Goal: Transaction & Acquisition: Purchase product/service

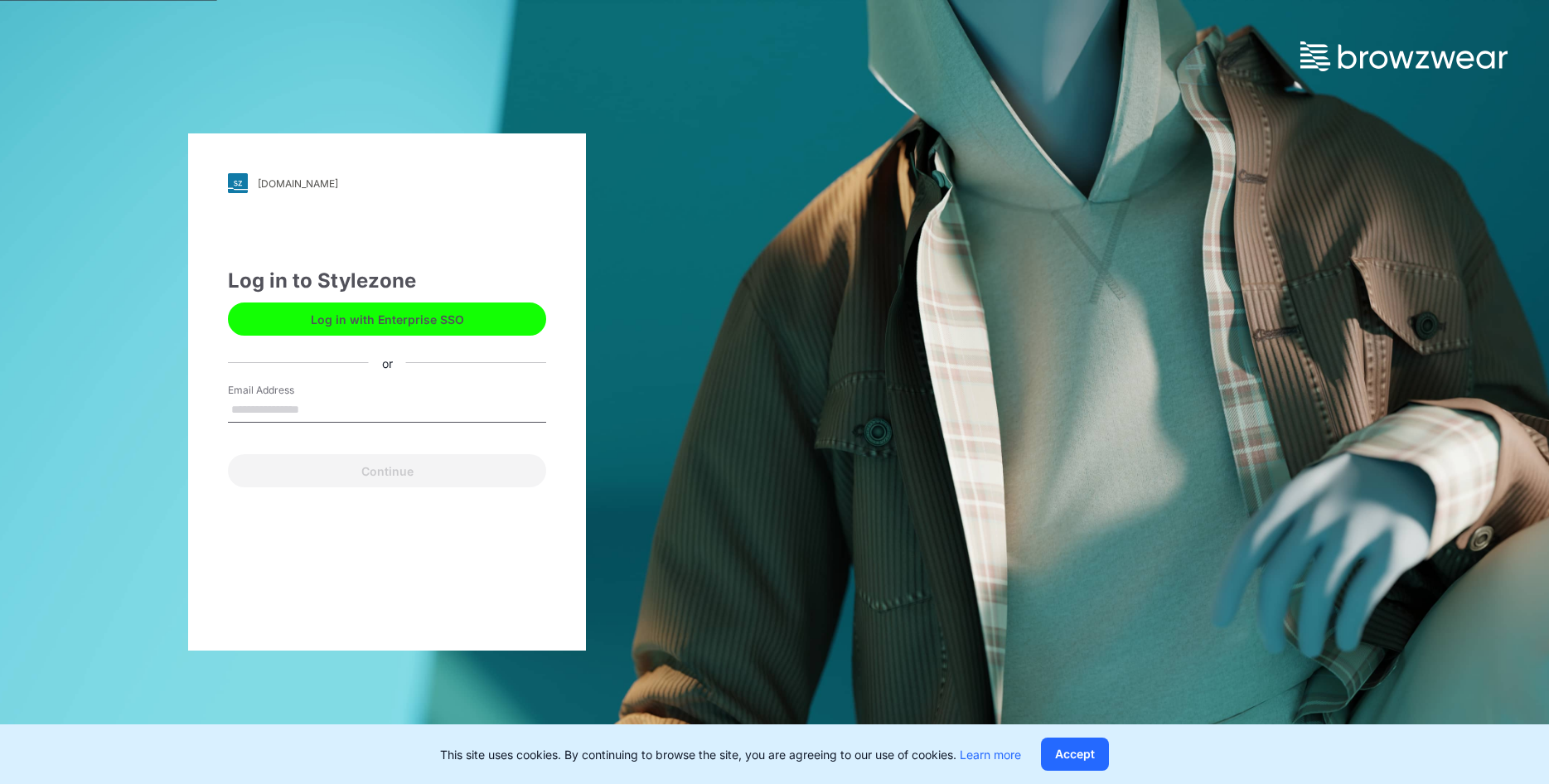
click at [290, 412] on input "Email Address" at bounding box center [386, 410] width 318 height 25
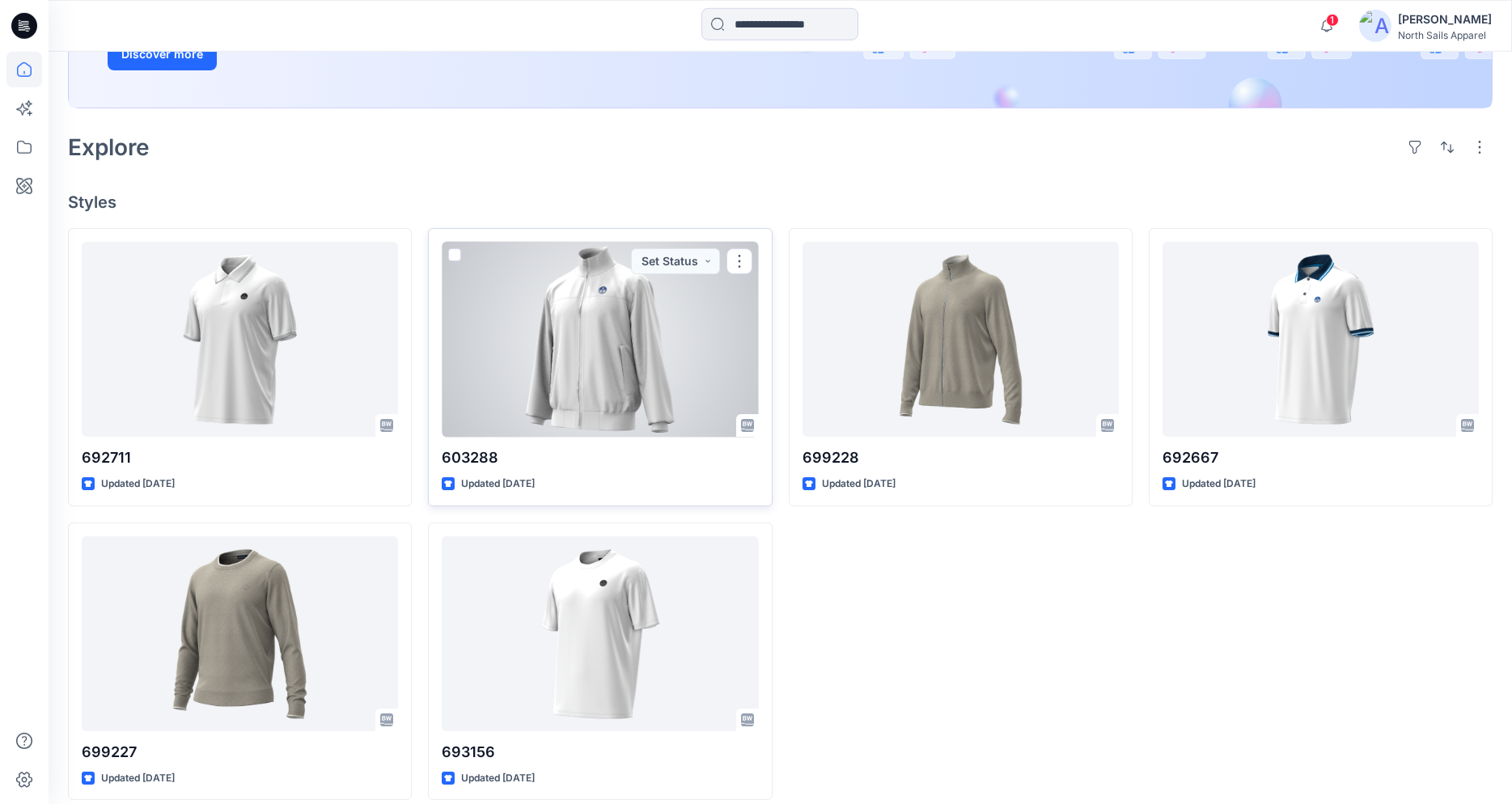
scroll to position [340, 0]
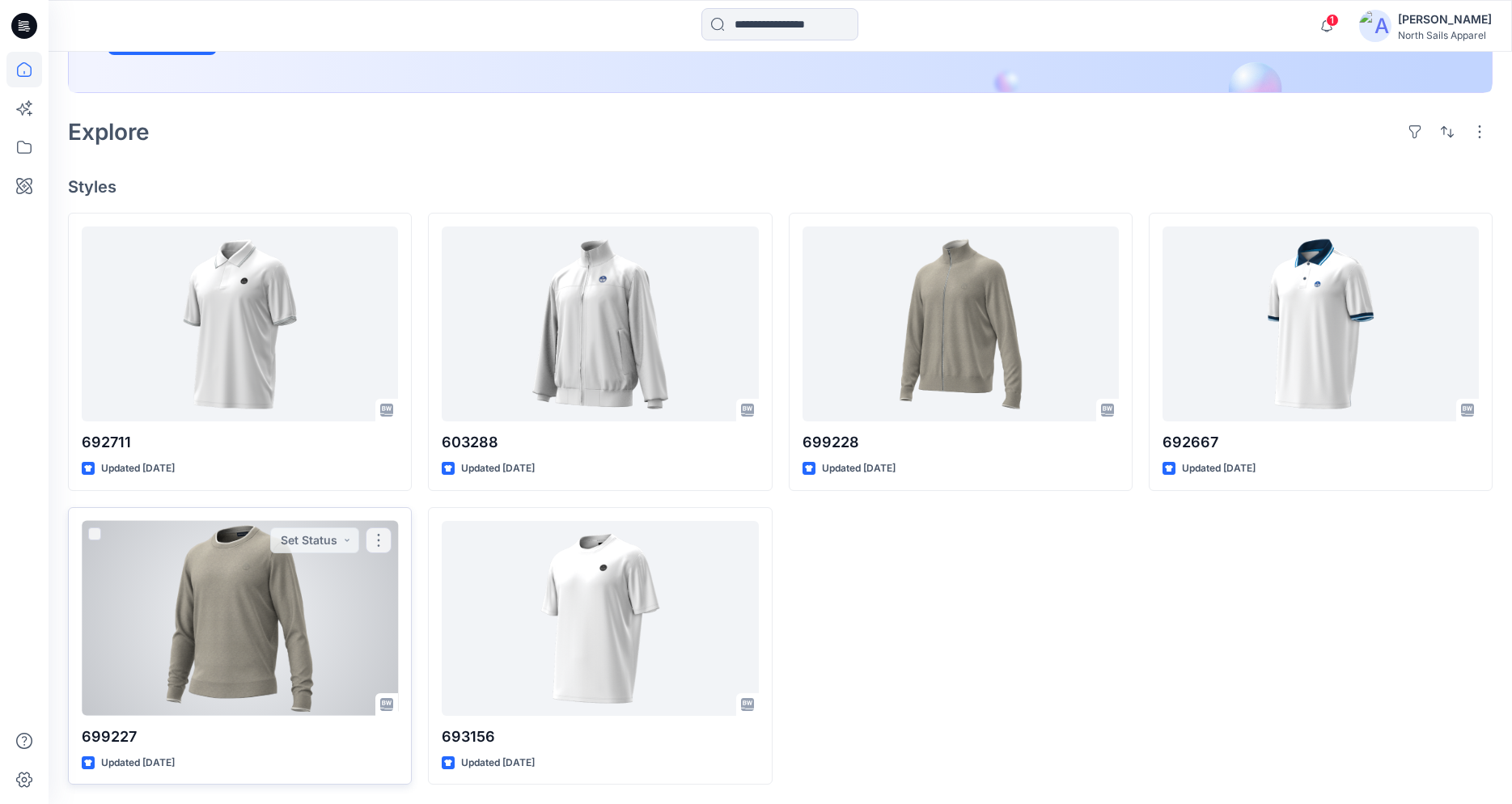
click at [271, 558] on div at bounding box center [240, 618] width 316 height 195
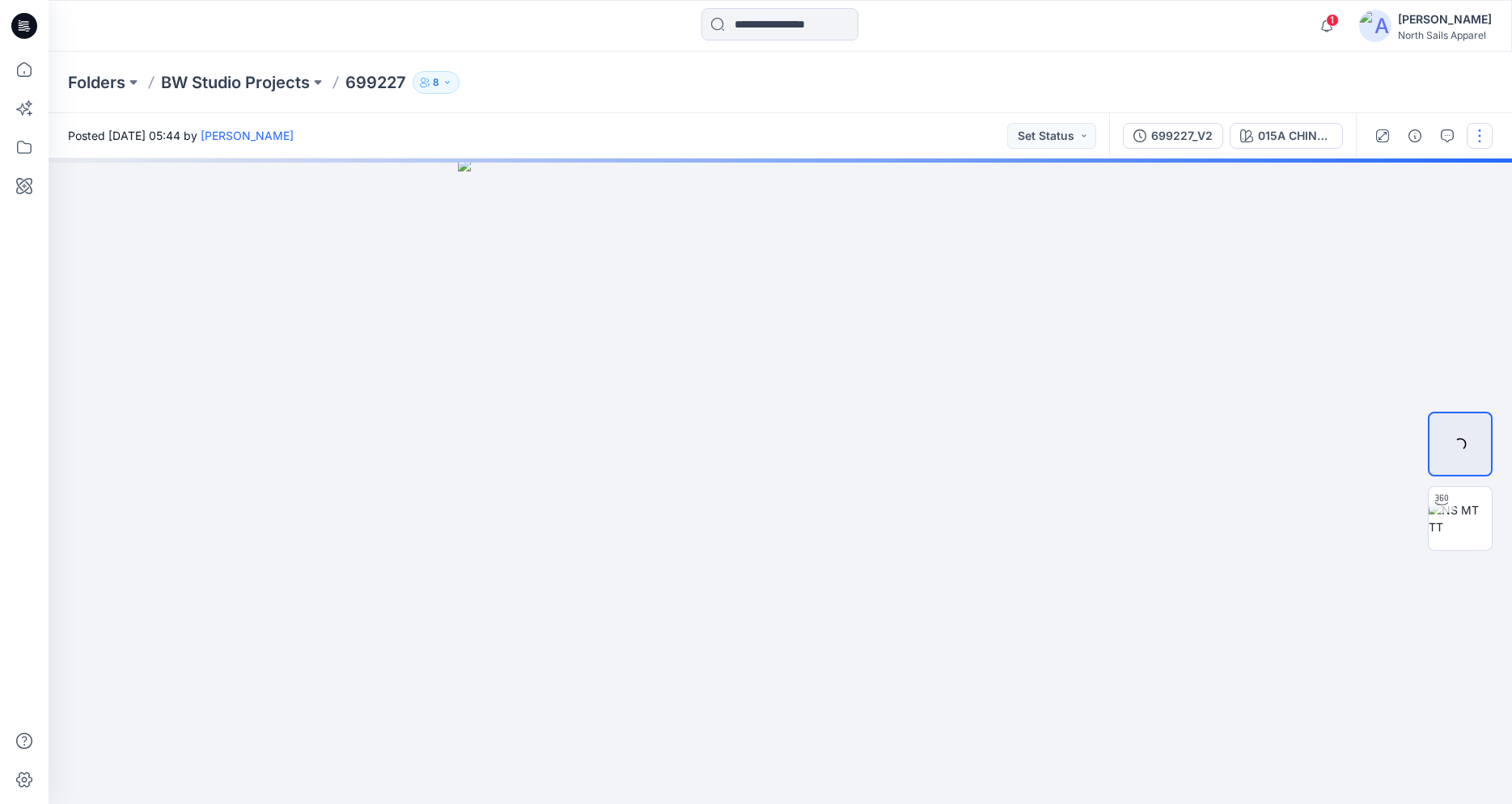
click at [1477, 136] on button "button" at bounding box center [1479, 135] width 26 height 26
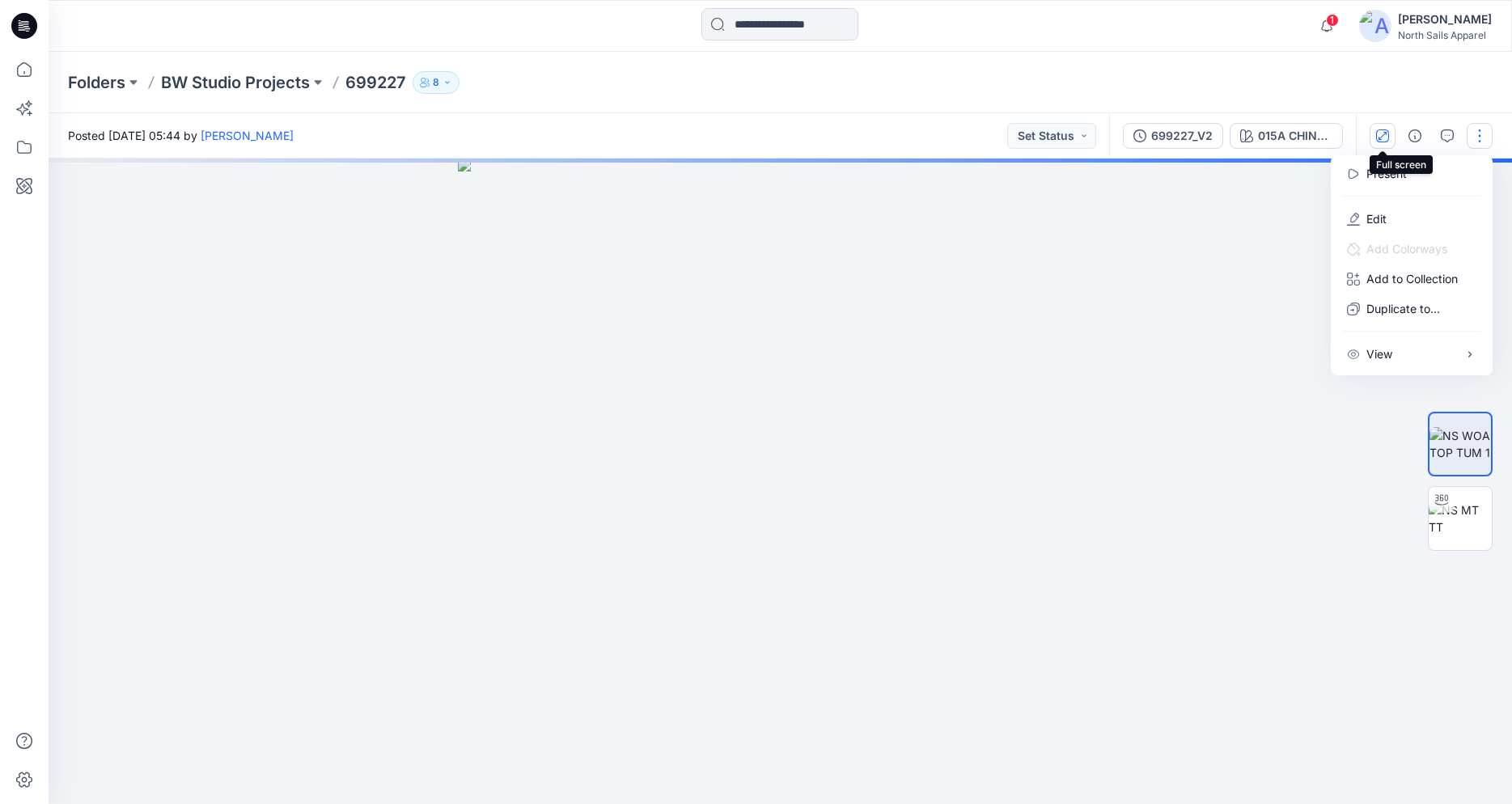
click at [1382, 136] on icon "button" at bounding box center [1382, 135] width 13 height 13
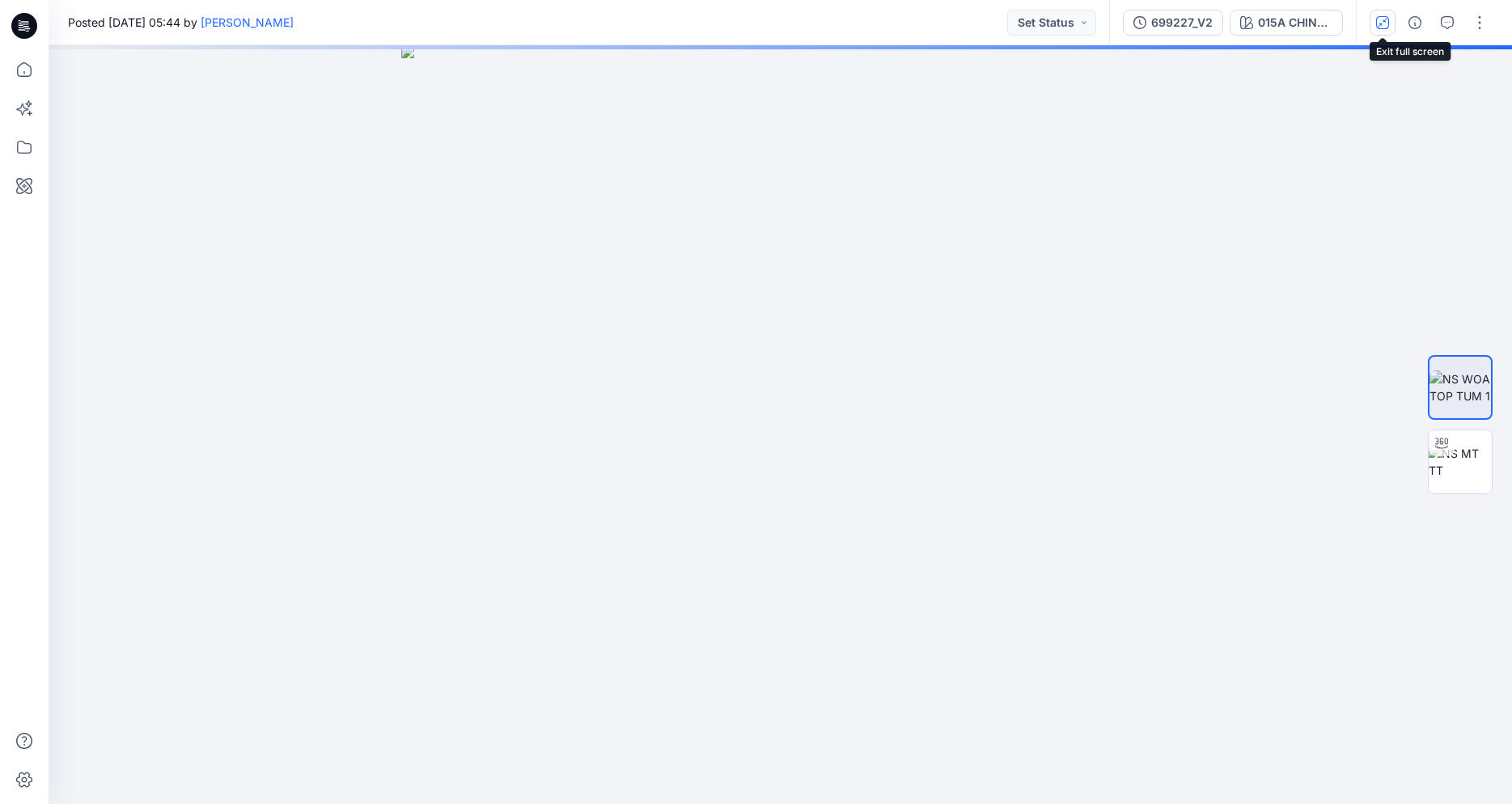
click at [1381, 26] on icon "button" at bounding box center [1382, 21] width 9 height 9
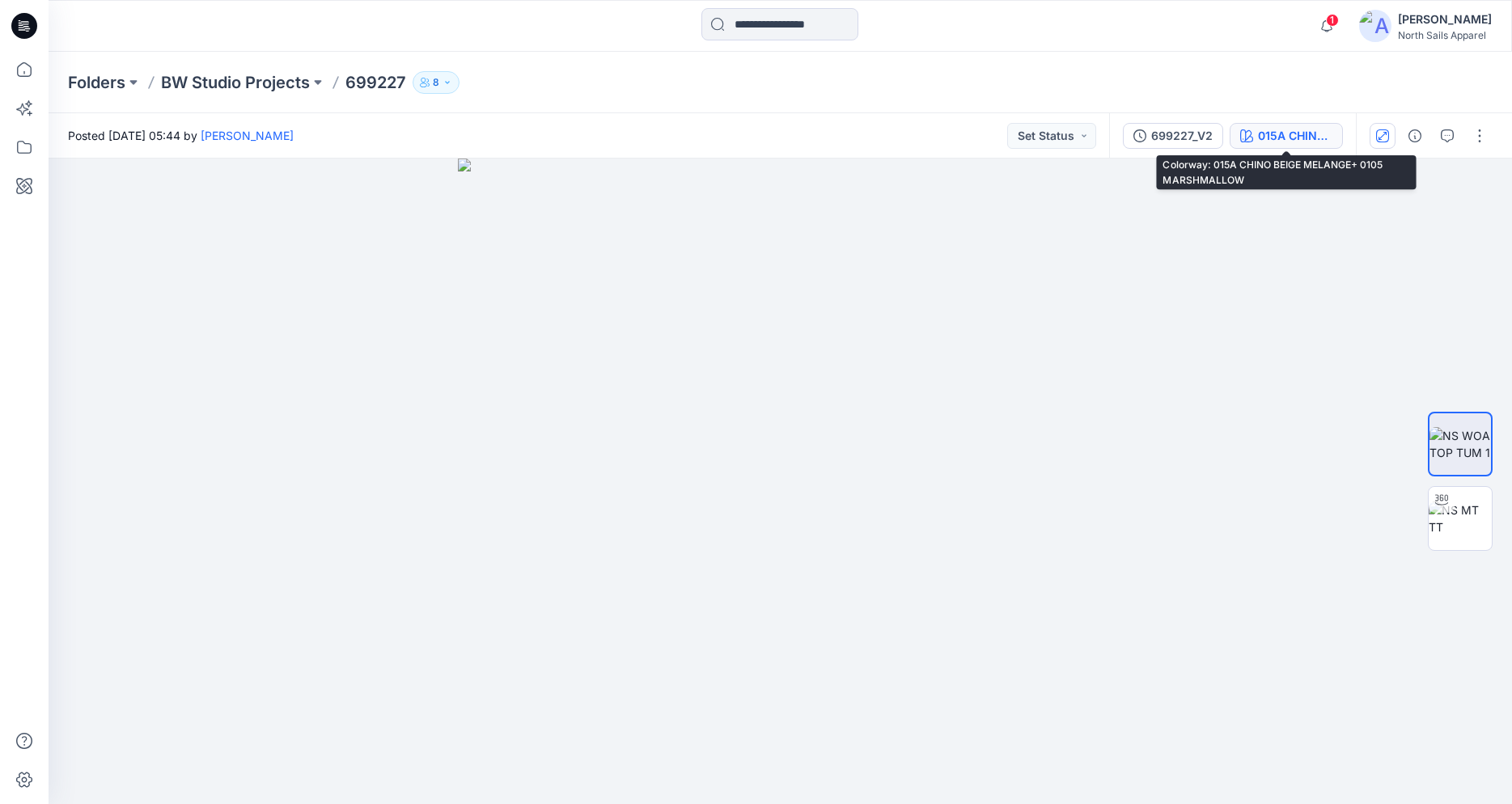
click at [1311, 132] on div "015A CHINO BEIGE MELANGE+ 0105 MARSHMALLOW" at bounding box center [1294, 135] width 74 height 17
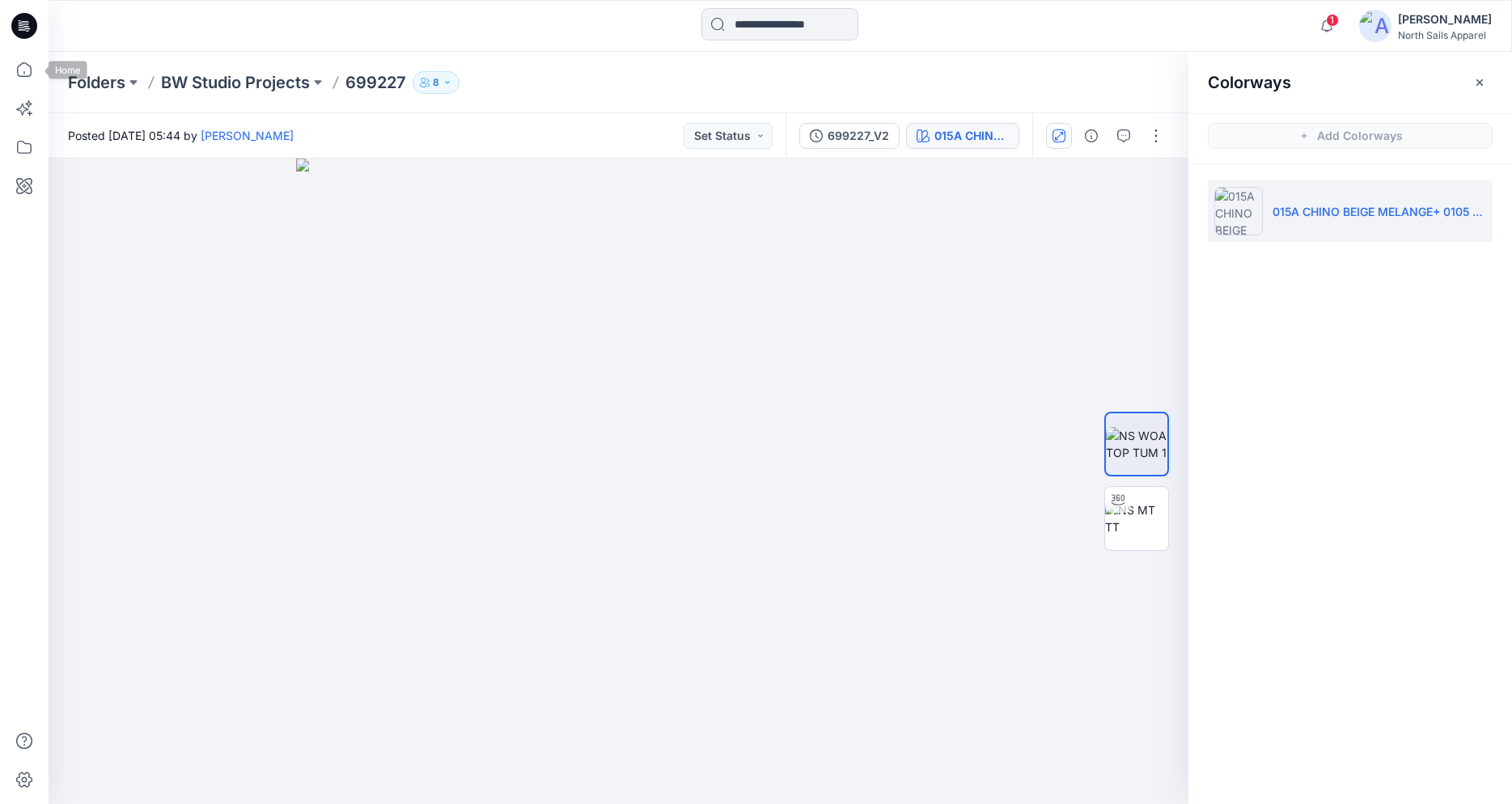
click at [26, 29] on icon at bounding box center [27, 28] width 6 height 1
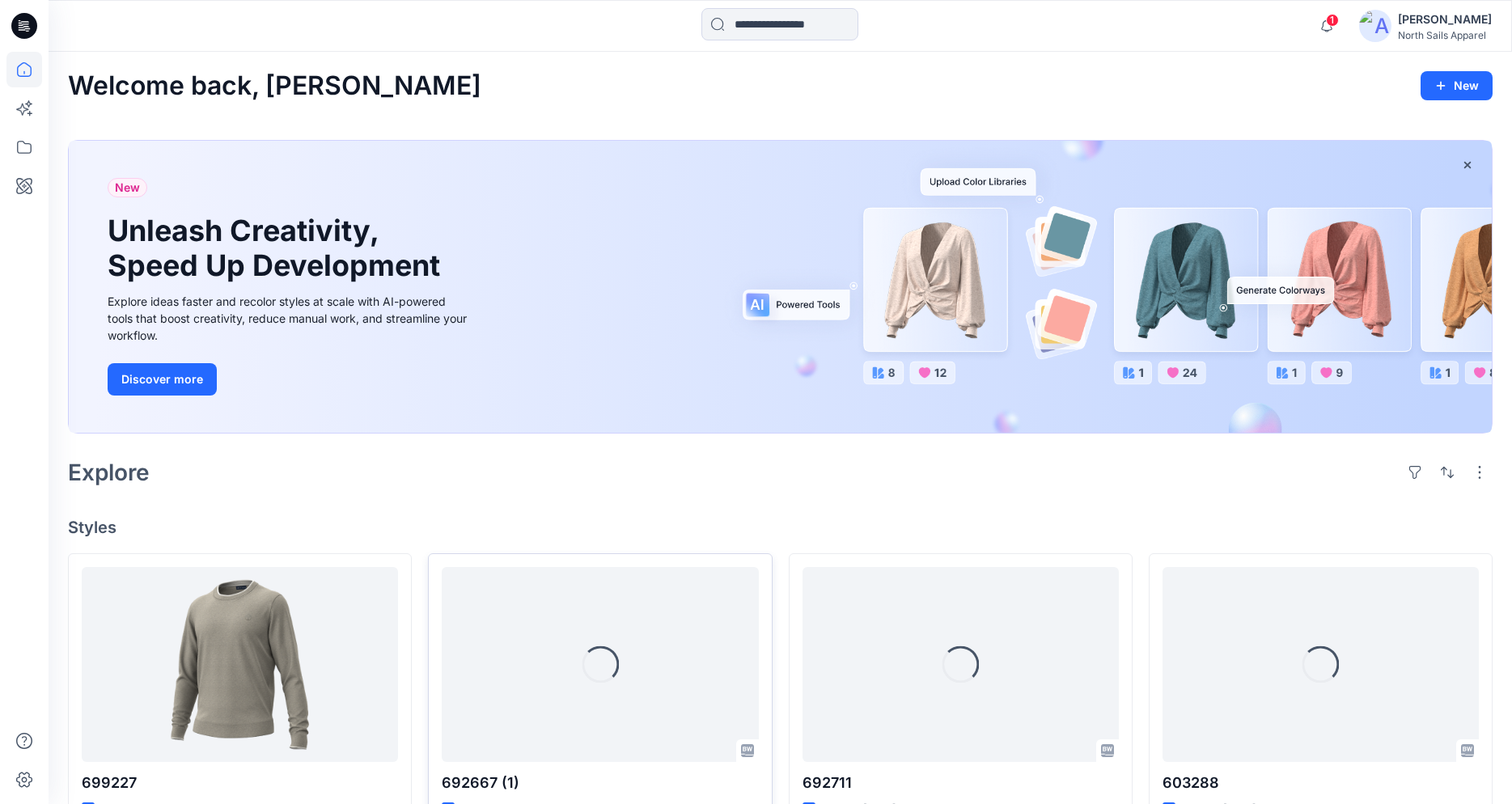
scroll to position [340, 0]
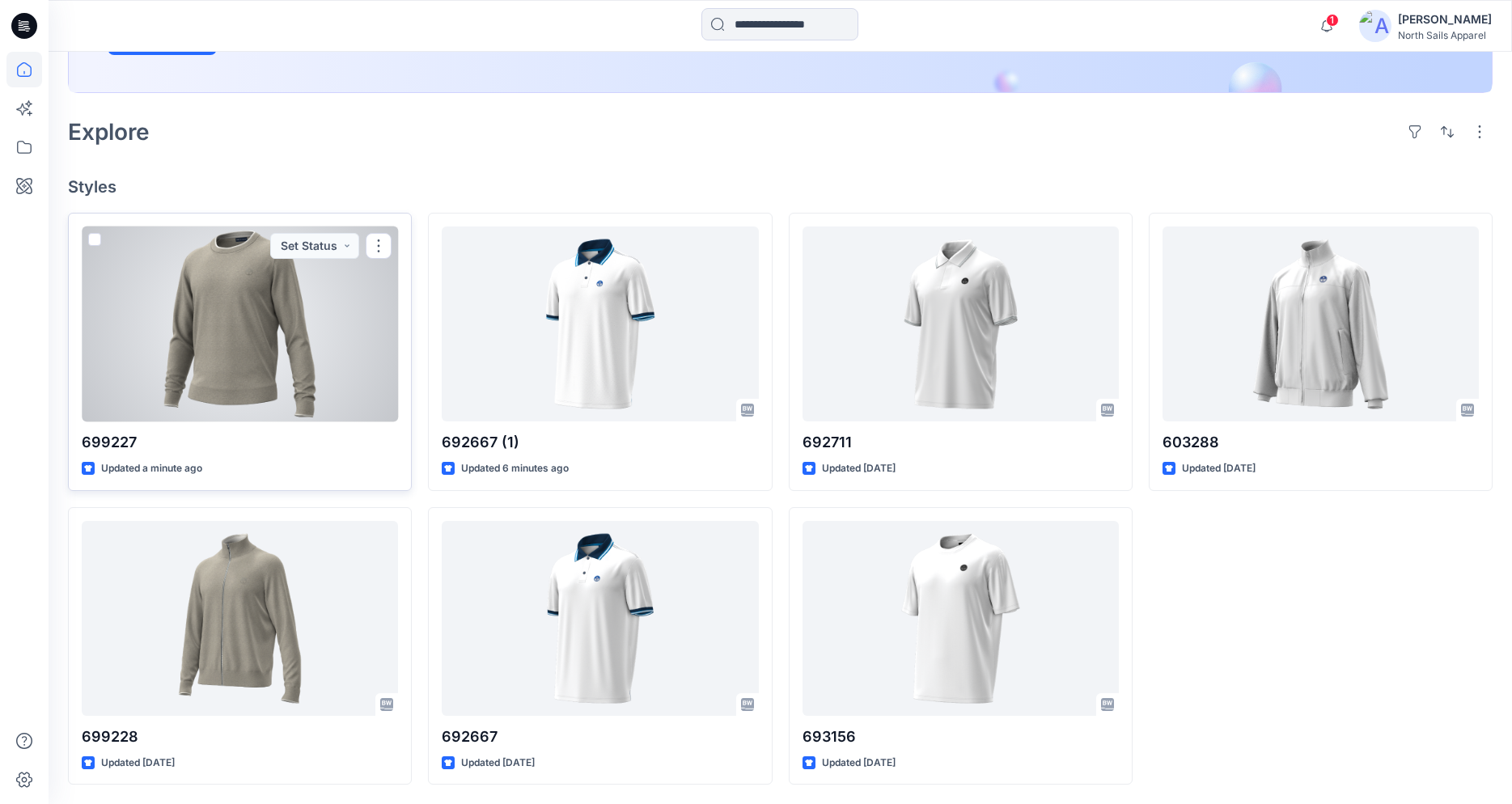
click at [247, 353] on div at bounding box center [240, 324] width 316 height 195
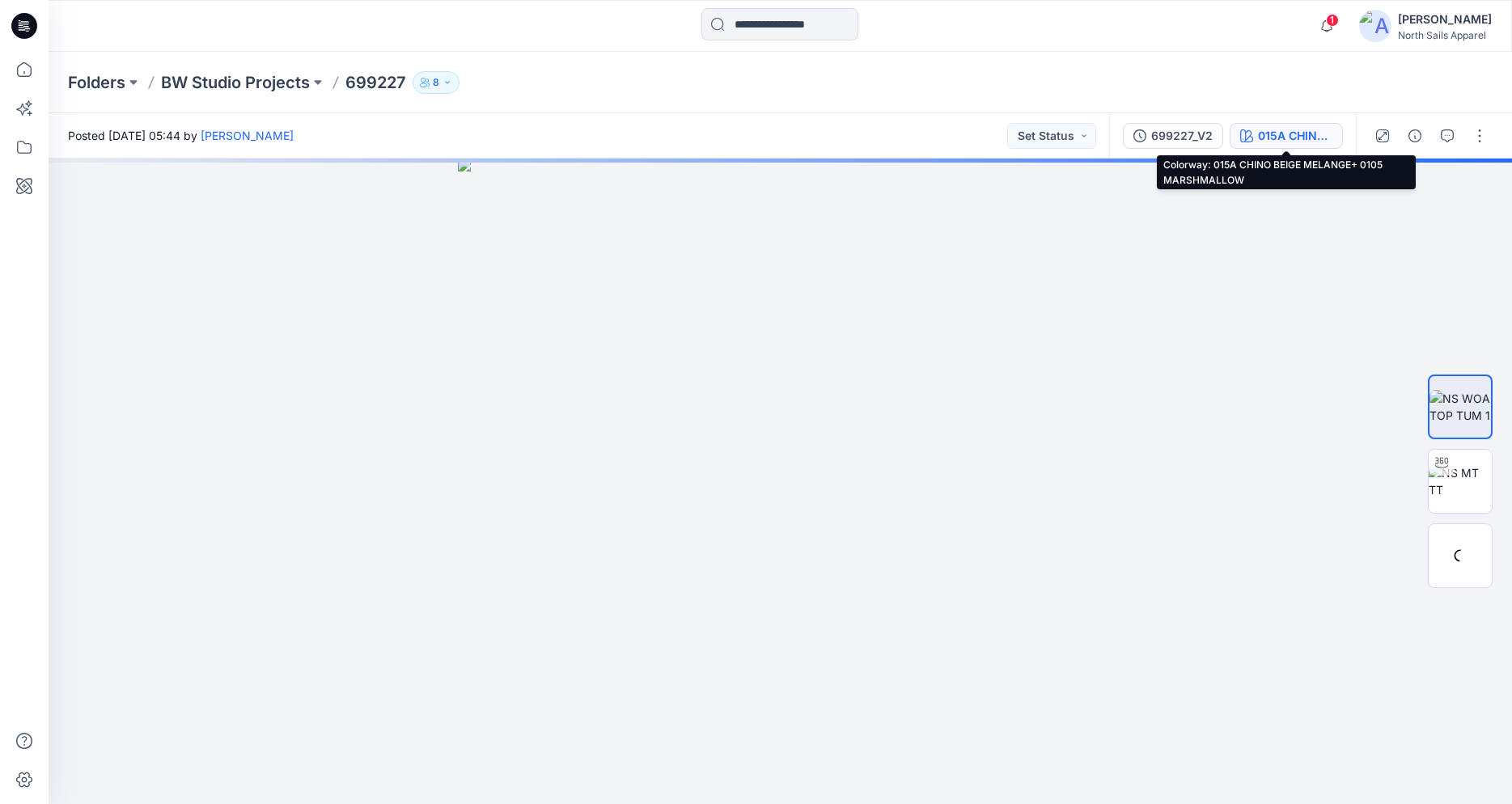
click at [1285, 143] on div "015A CHINO BEIGE MELANGE+ 0105 MARSHMALLOW" at bounding box center [1294, 135] width 74 height 17
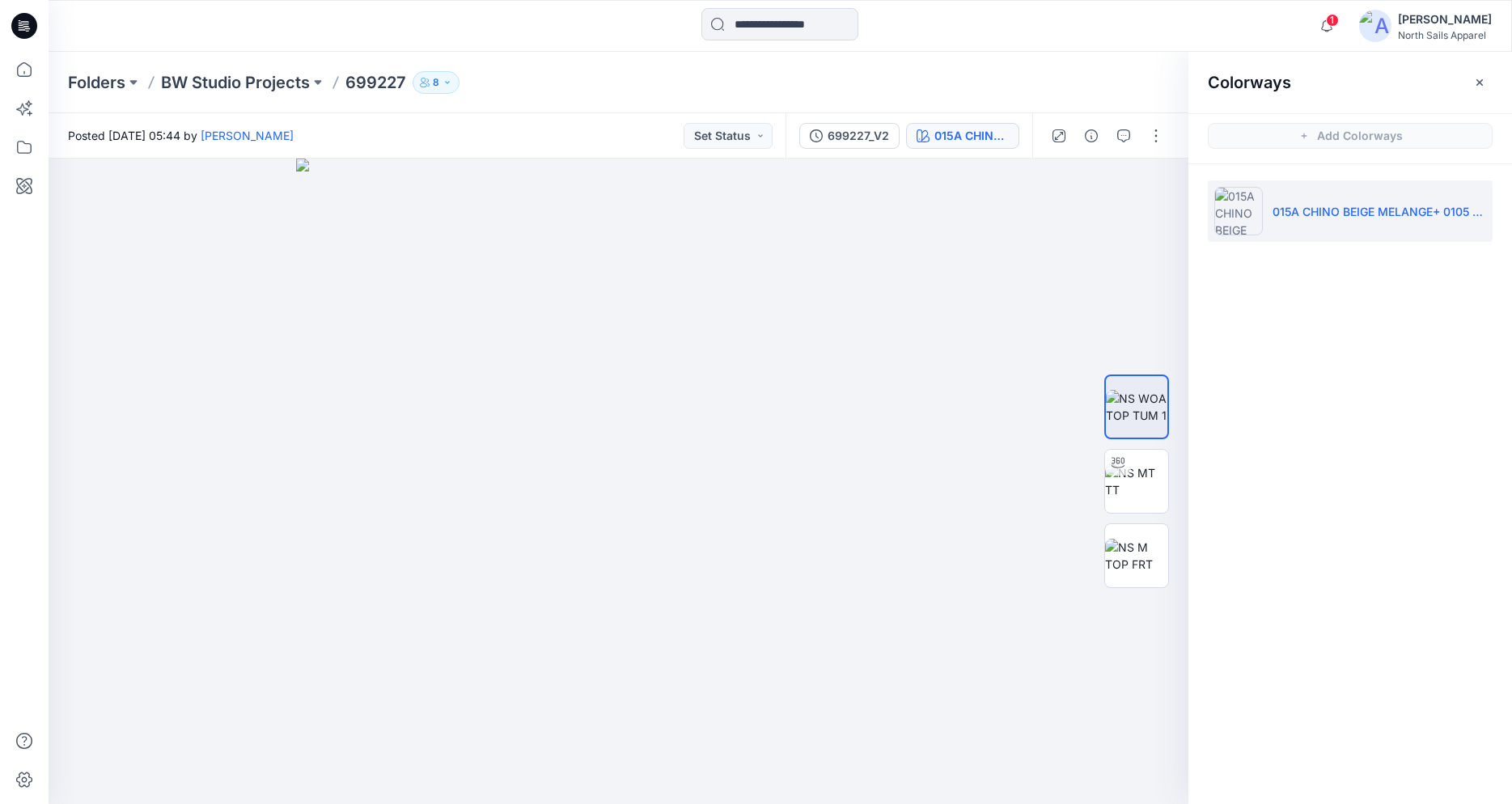
click at [32, 22] on icon at bounding box center [24, 25] width 26 height 26
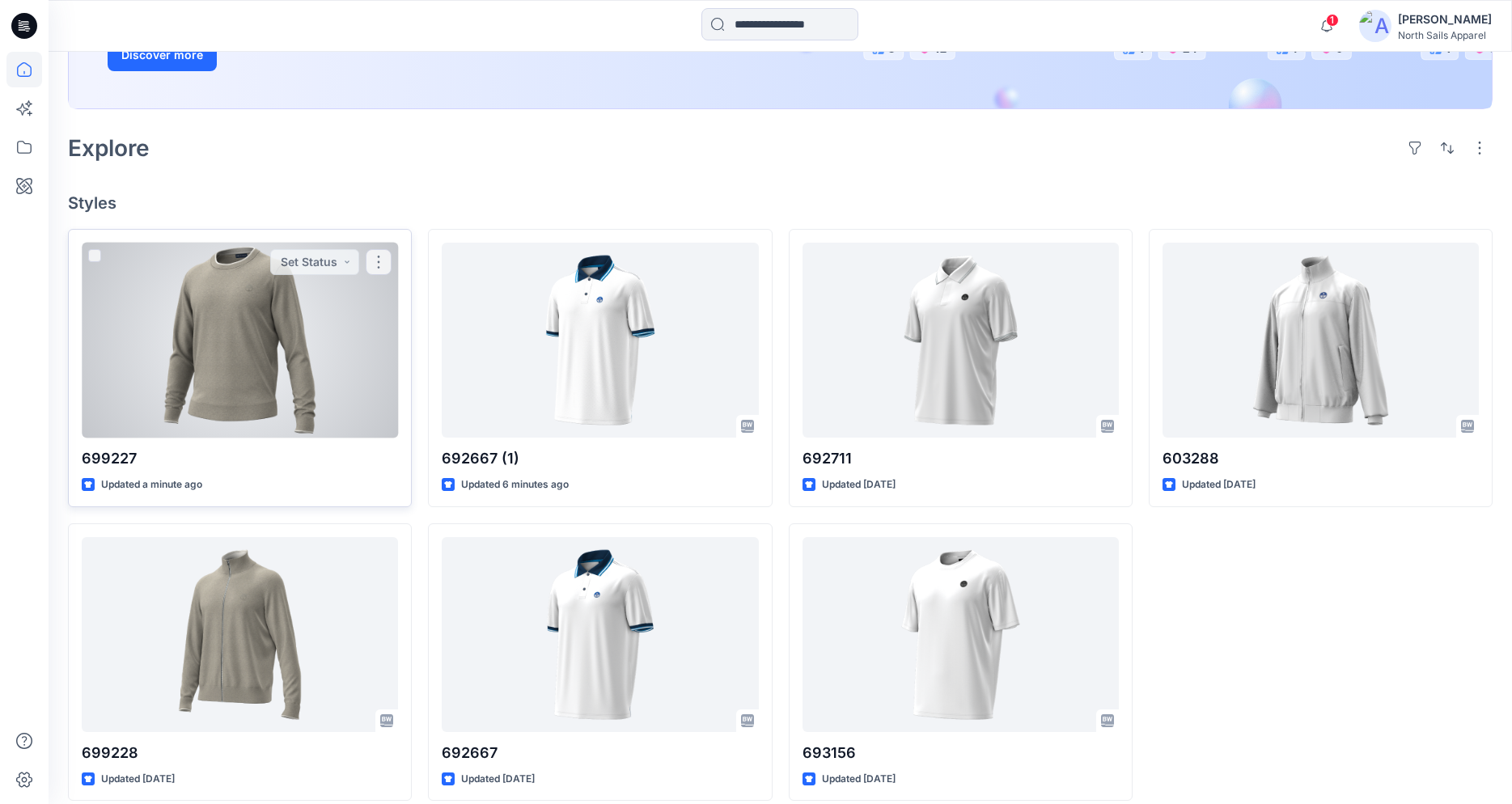
scroll to position [340, 0]
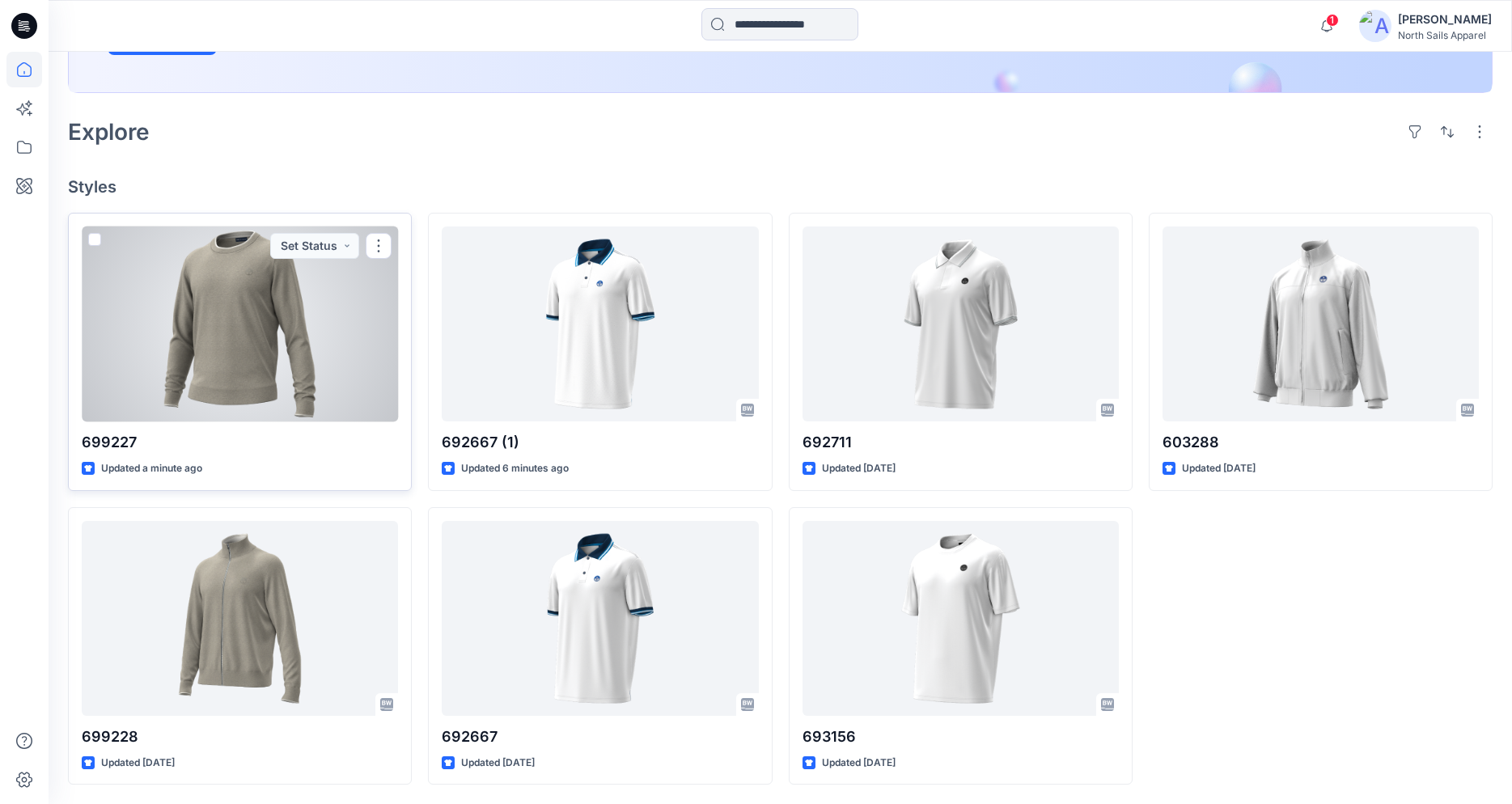
click at [293, 362] on div at bounding box center [240, 324] width 316 height 195
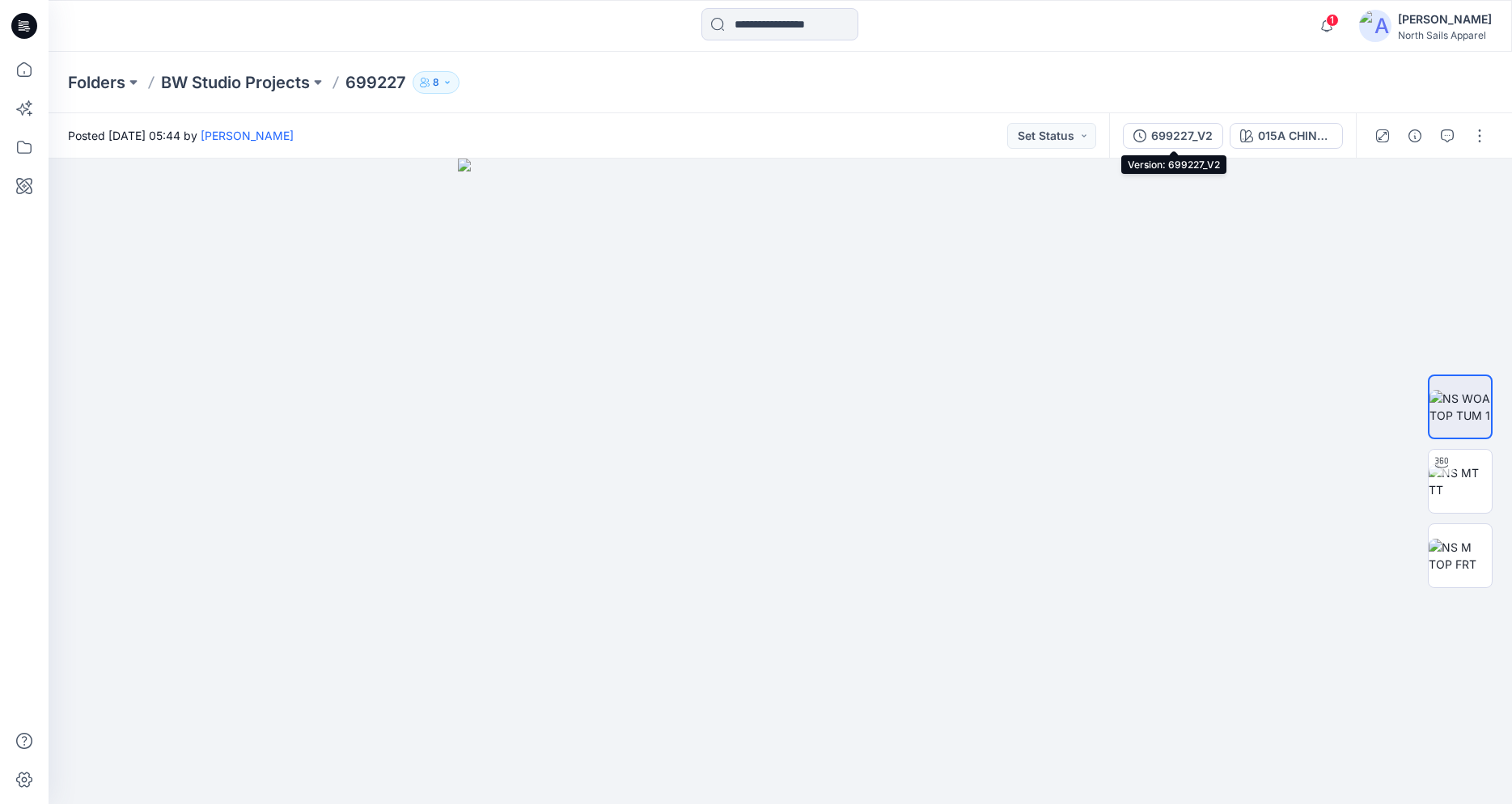
click at [1205, 130] on div "699227_V2" at bounding box center [1182, 135] width 62 height 17
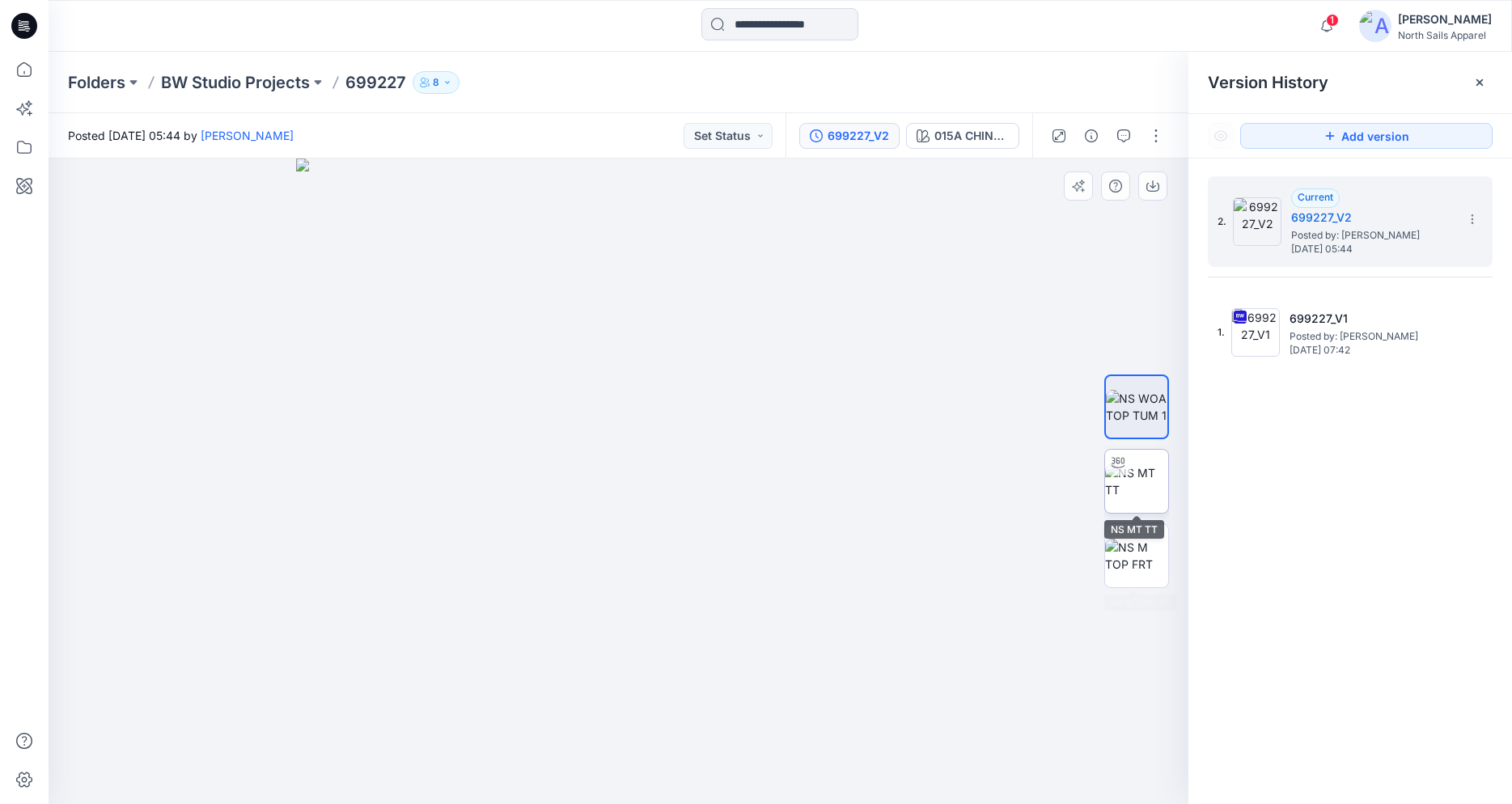
click at [1144, 477] on img at bounding box center [1136, 480] width 63 height 34
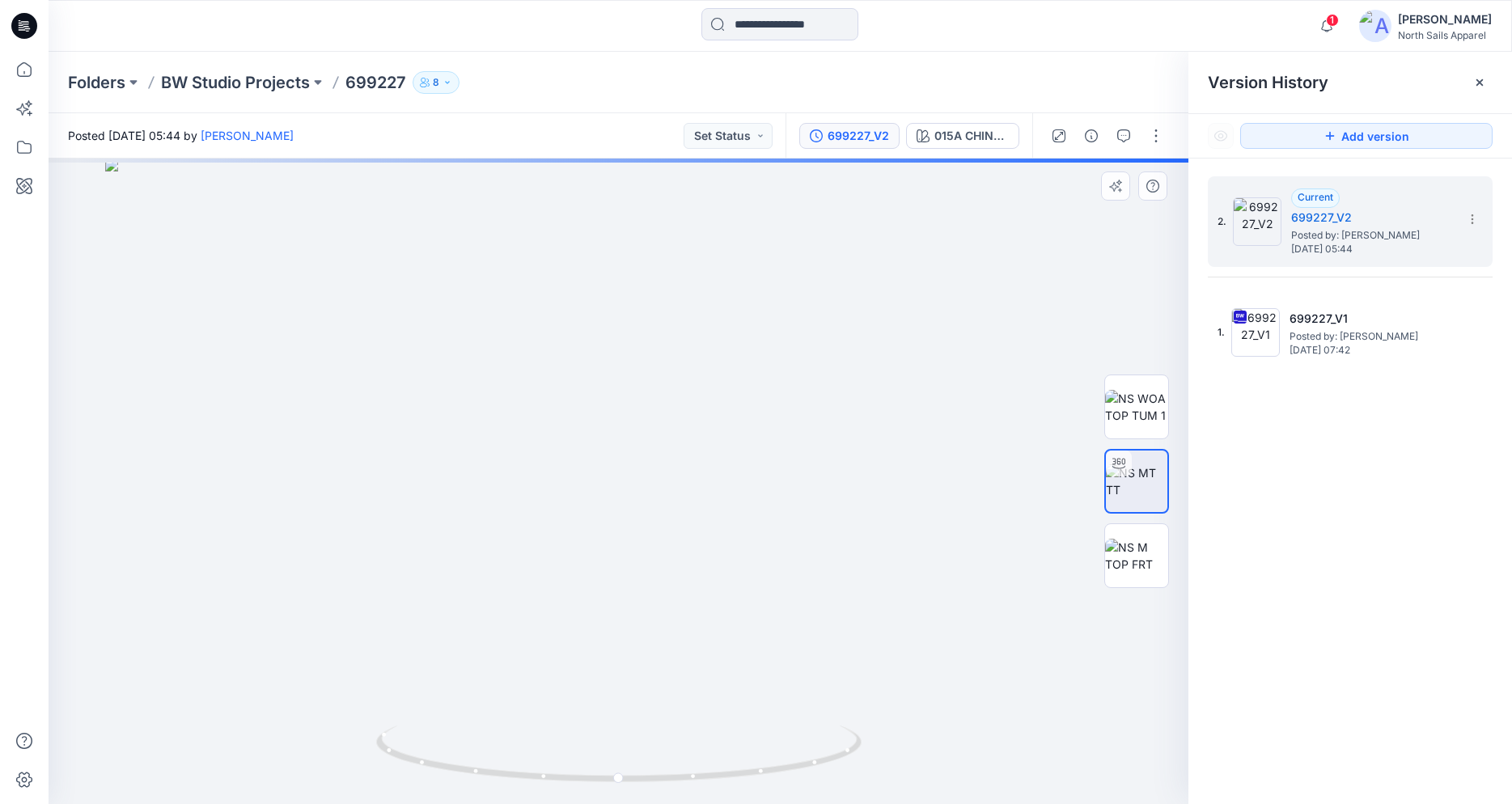
drag, startPoint x: 684, startPoint y: 283, endPoint x: 684, endPoint y: 558, distance: 275.0
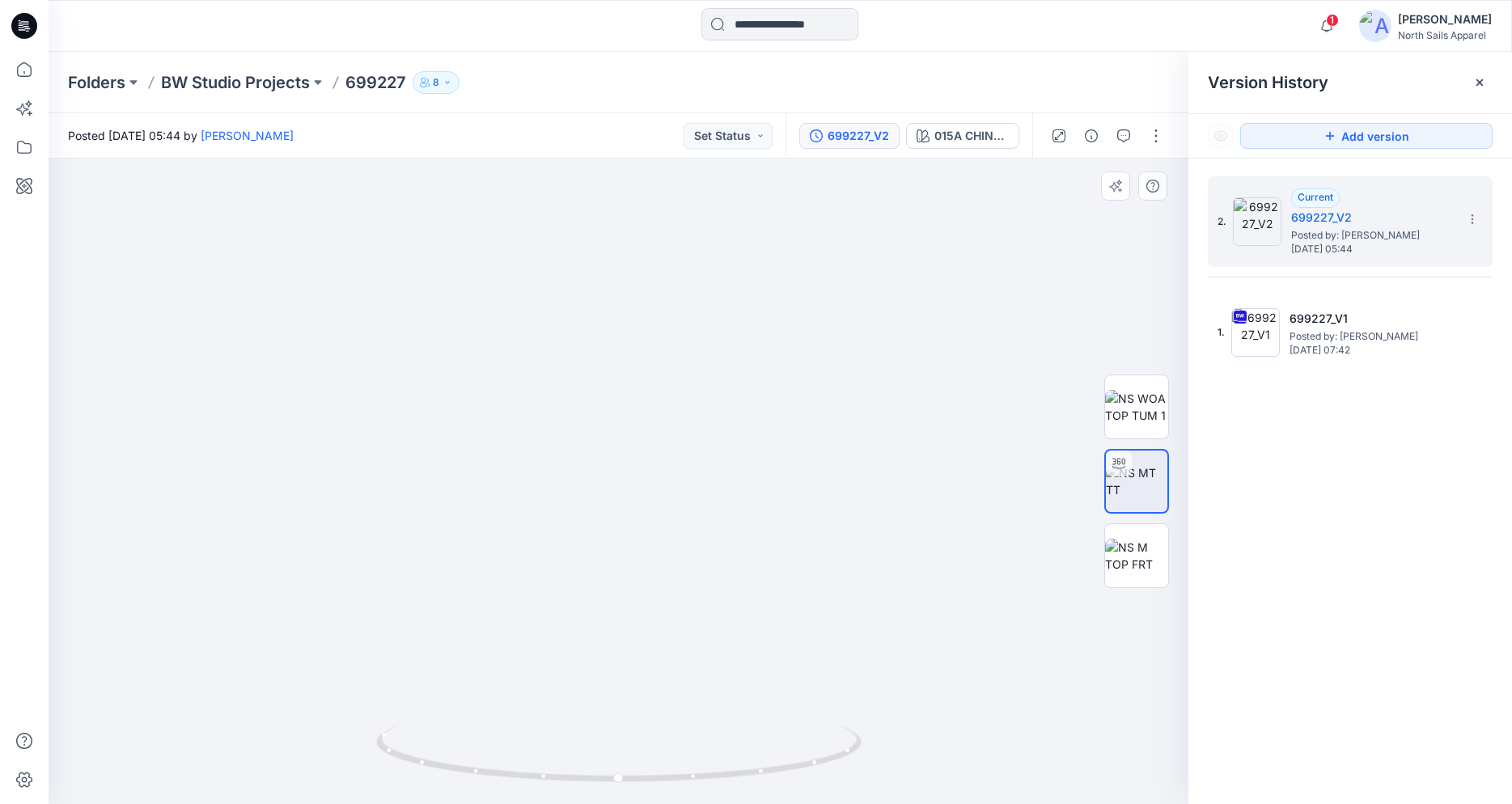
drag, startPoint x: 687, startPoint y: 488, endPoint x: 677, endPoint y: 315, distance: 173.3
drag, startPoint x: 771, startPoint y: 493, endPoint x: 690, endPoint y: 538, distance: 92.7
click at [1131, 563] on img at bounding box center [1136, 555] width 63 height 34
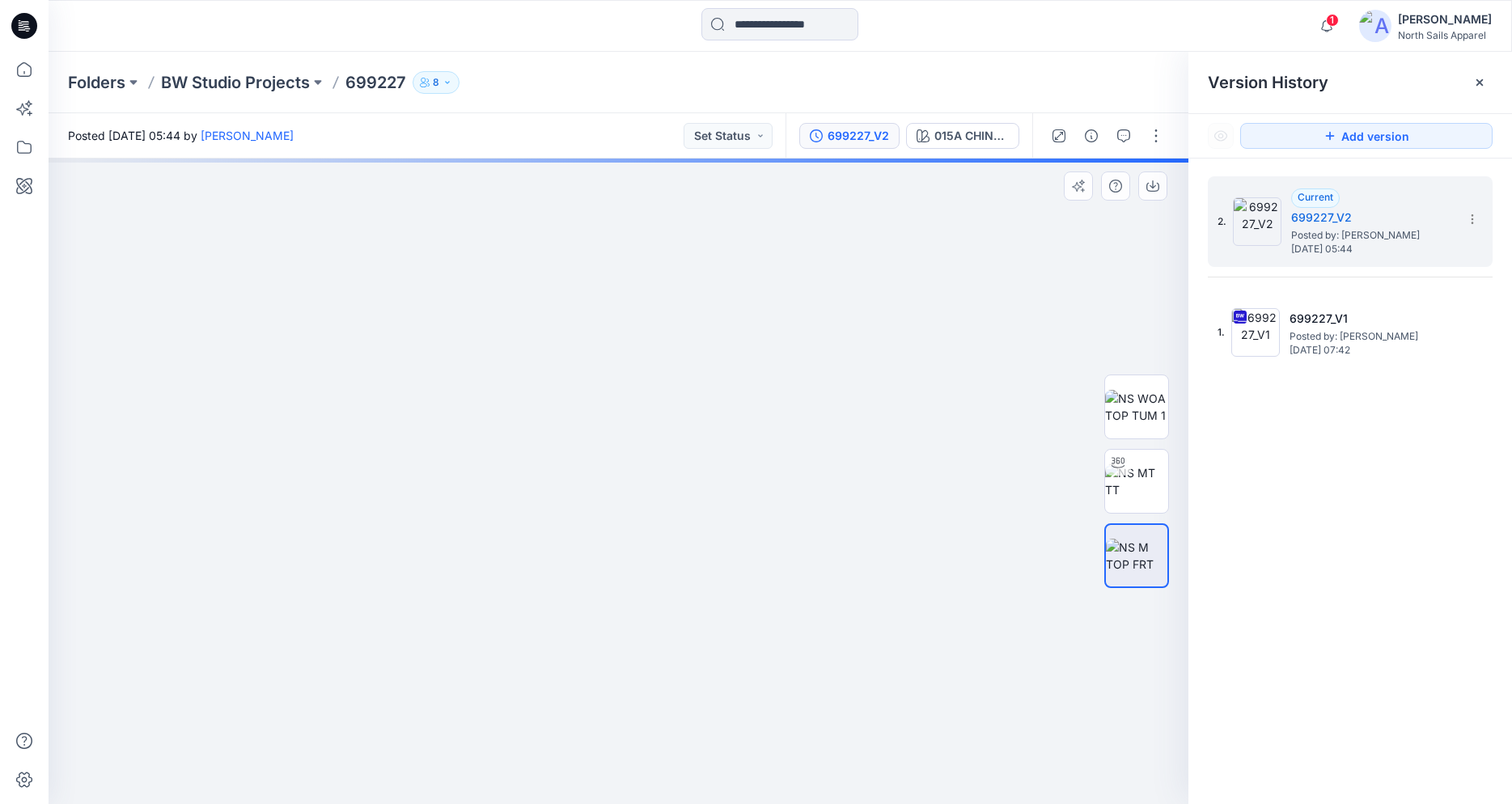
drag, startPoint x: 794, startPoint y: 373, endPoint x: 610, endPoint y: 803, distance: 467.7
drag, startPoint x: 740, startPoint y: 441, endPoint x: 752, endPoint y: 642, distance: 201.4
drag, startPoint x: 691, startPoint y: 522, endPoint x: 666, endPoint y: 296, distance: 227.4
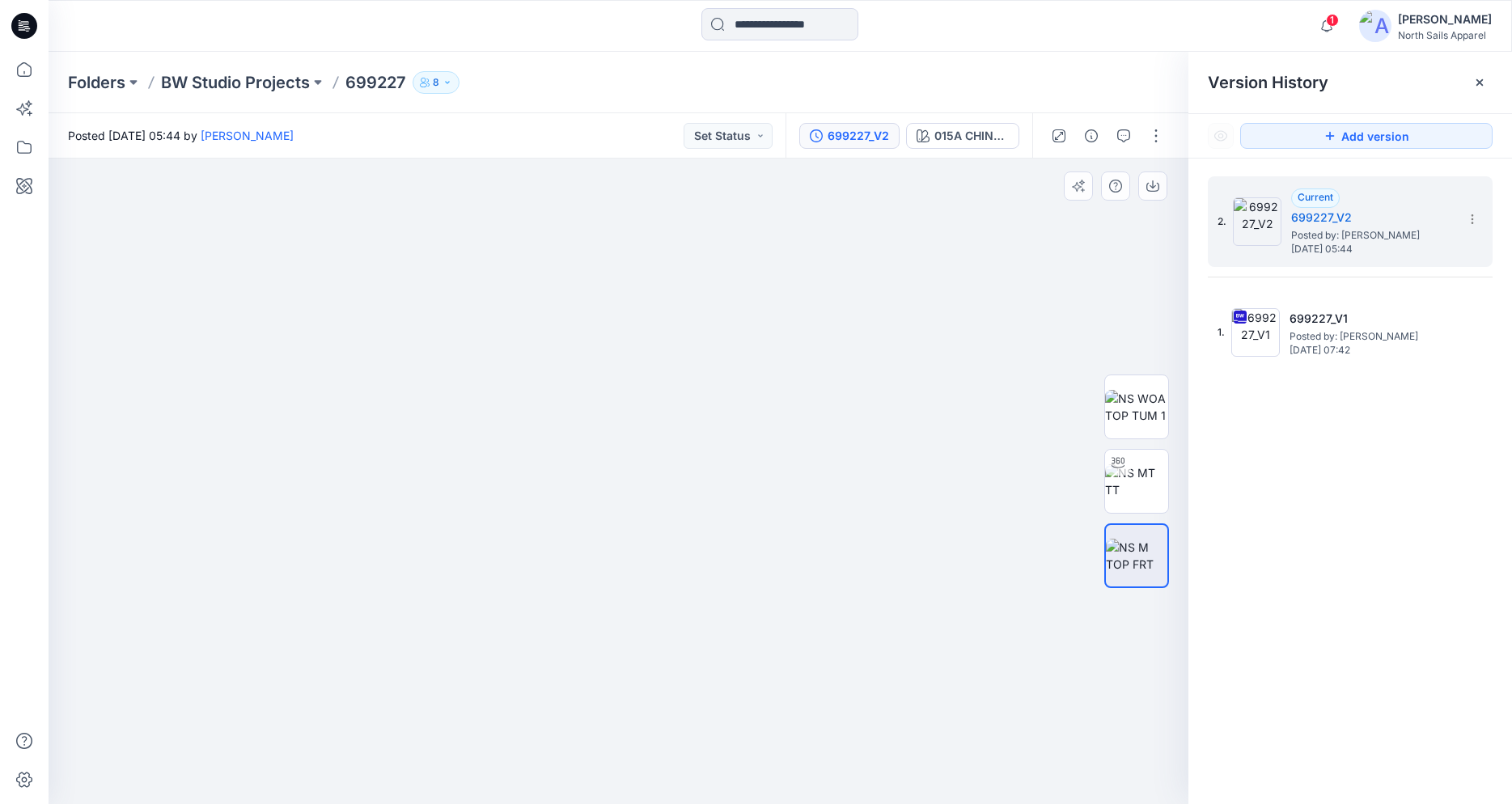
drag, startPoint x: 712, startPoint y: 436, endPoint x: 698, endPoint y: 332, distance: 104.9
drag, startPoint x: 697, startPoint y: 415, endPoint x: 651, endPoint y: 304, distance: 120.2
click at [1156, 187] on icon "button" at bounding box center [1152, 186] width 13 height 13
click at [1151, 187] on icon "button" at bounding box center [1152, 186] width 13 height 13
click at [1122, 554] on img at bounding box center [1137, 555] width 62 height 34
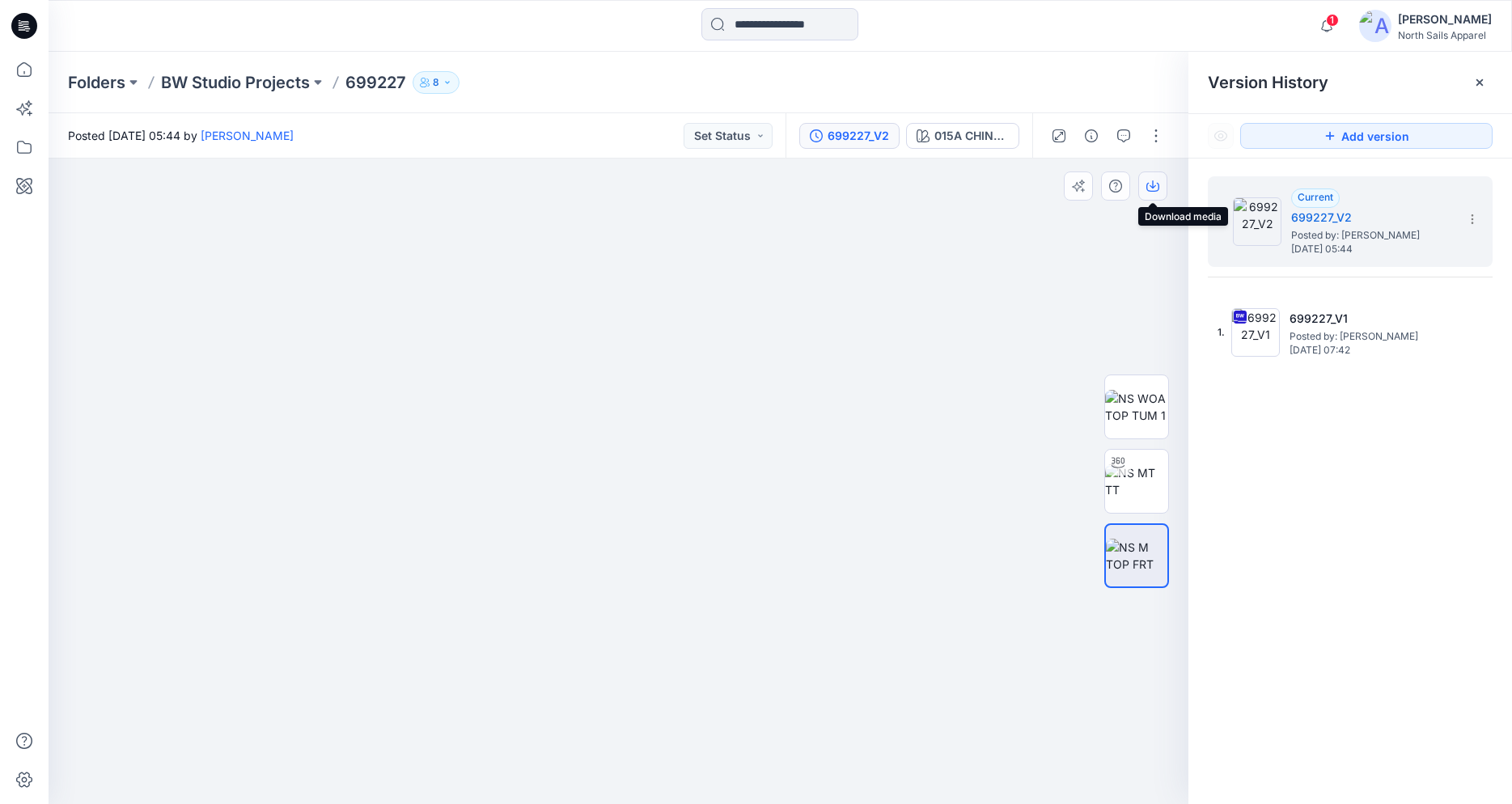
click at [1149, 181] on icon "button" at bounding box center [1152, 186] width 13 height 13
click at [25, 29] on icon at bounding box center [24, 25] width 26 height 26
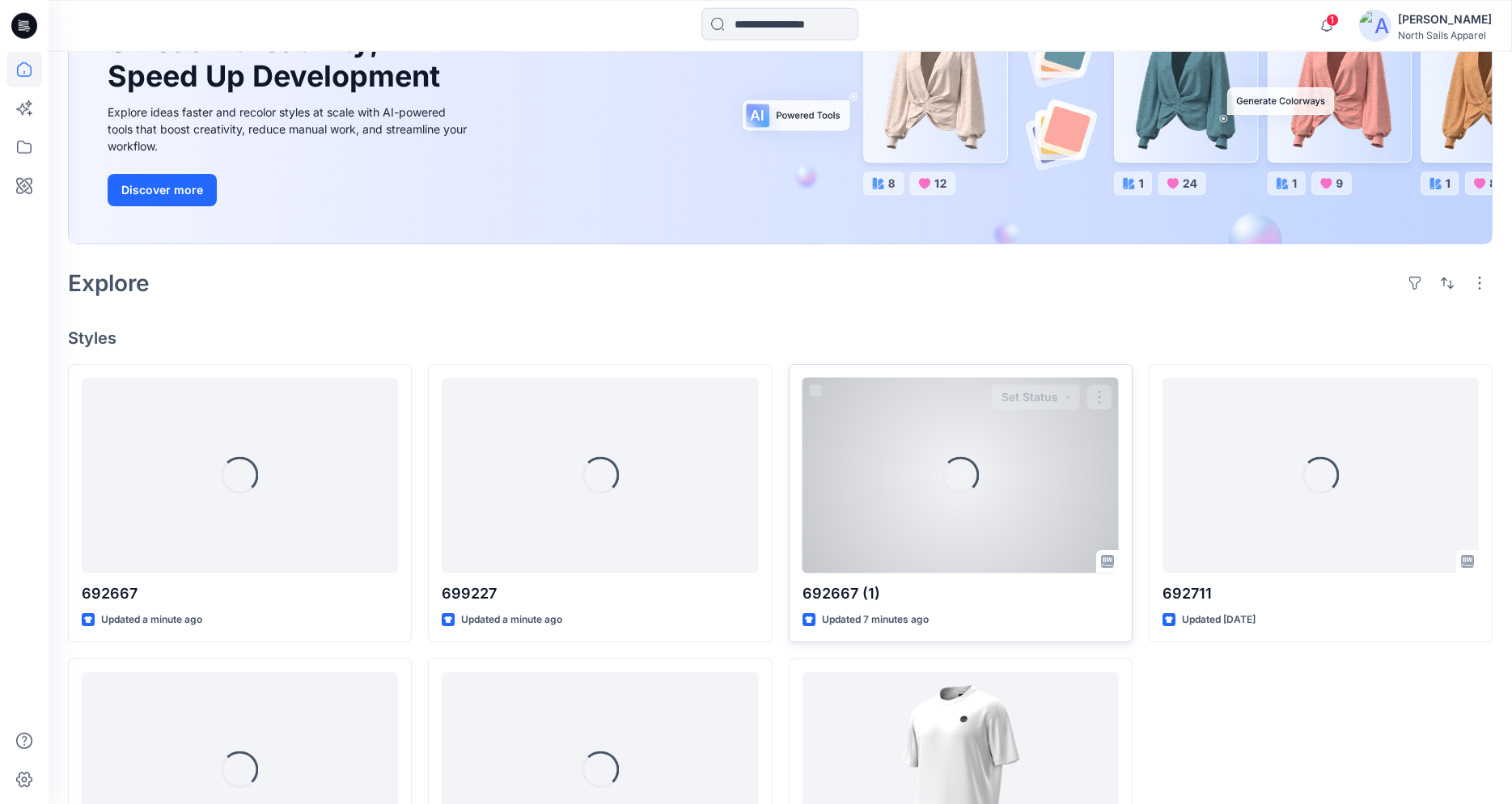
scroll to position [194, 0]
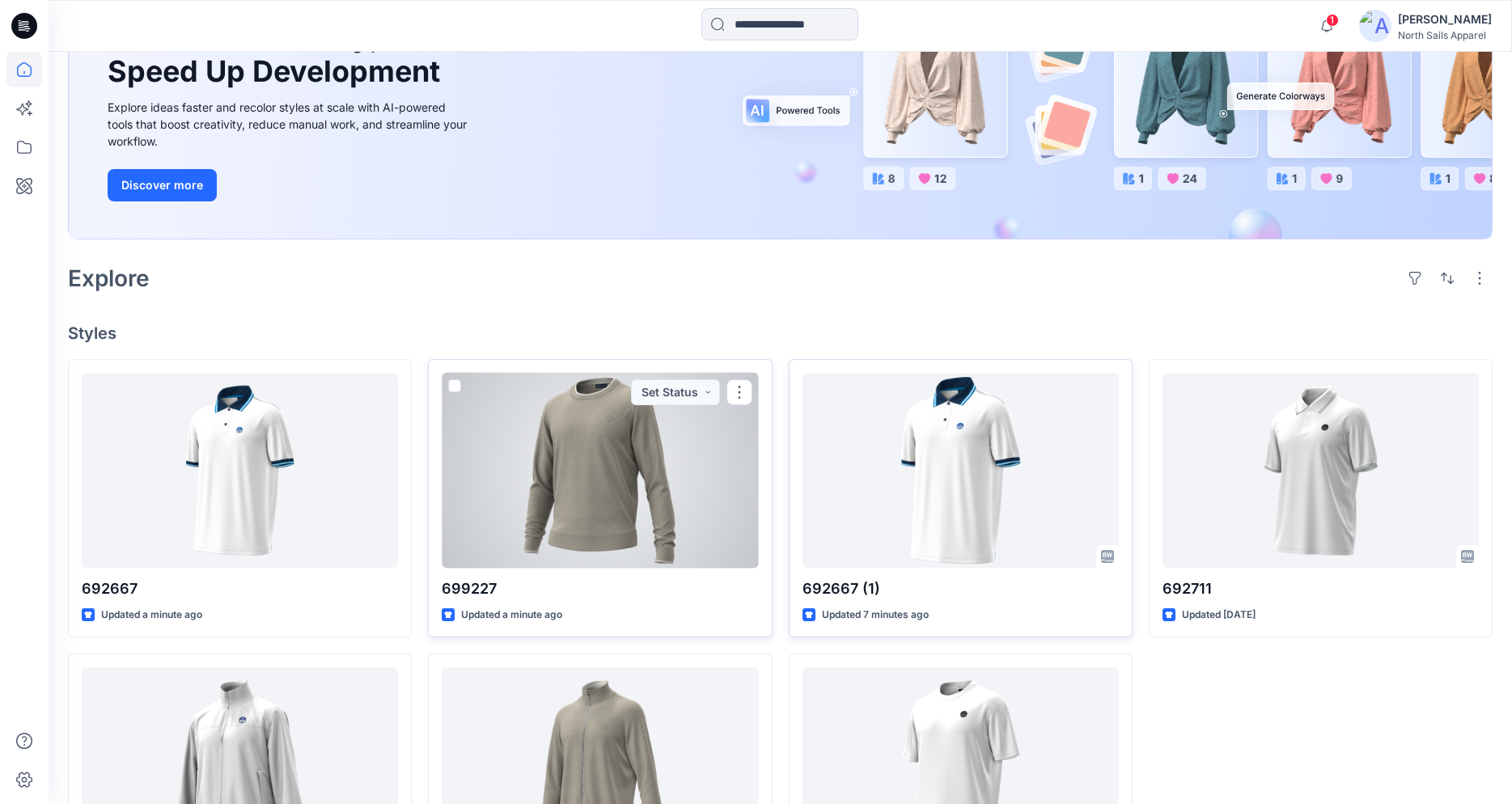
click at [623, 504] on div at bounding box center [599, 471] width 316 height 195
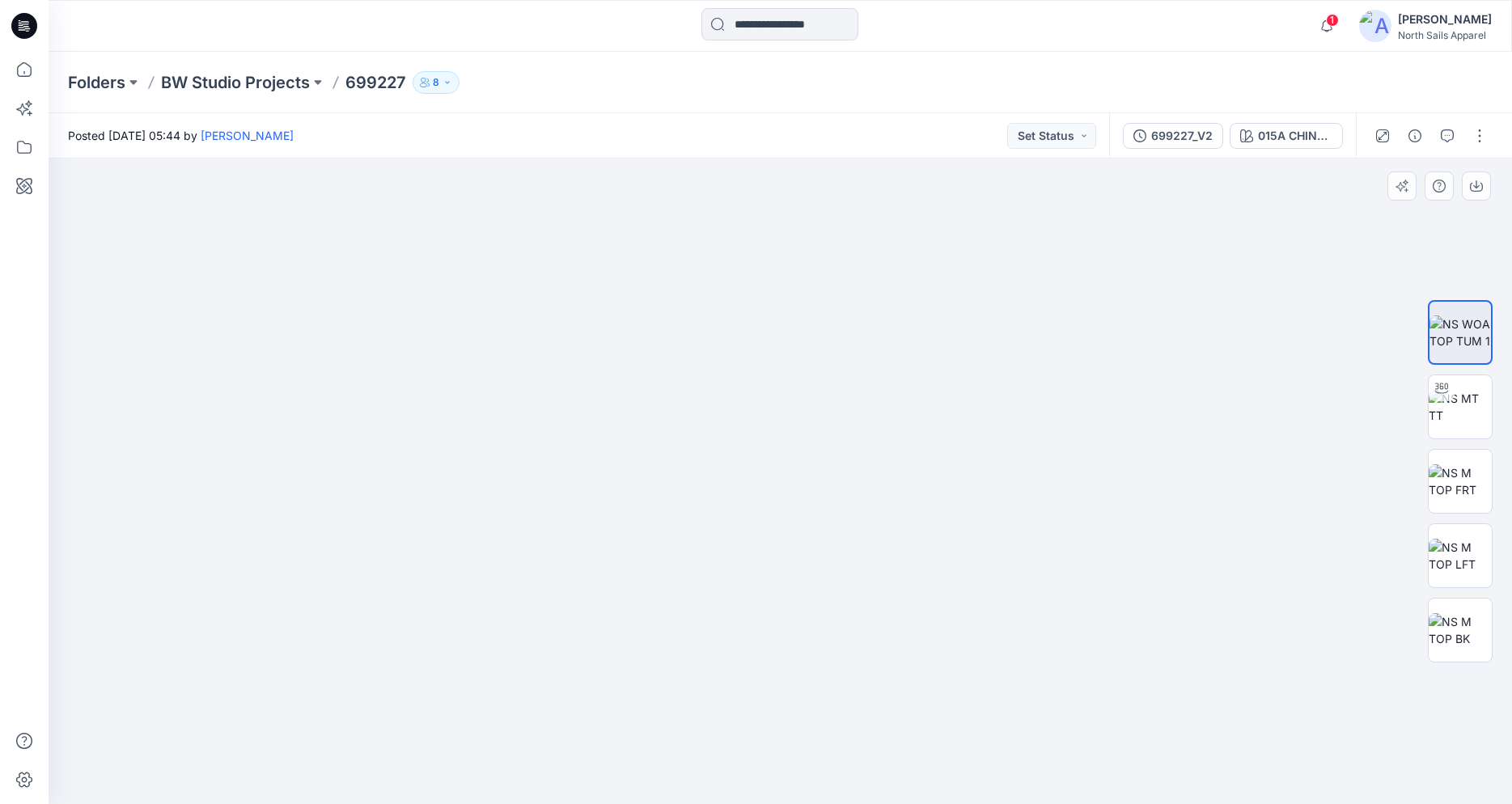
drag, startPoint x: 736, startPoint y: 231, endPoint x: 739, endPoint y: 713, distance: 482.0
drag, startPoint x: 456, startPoint y: 504, endPoint x: 1050, endPoint y: 566, distance: 597.2
drag, startPoint x: 796, startPoint y: 474, endPoint x: 722, endPoint y: 366, distance: 130.9
drag, startPoint x: 753, startPoint y: 232, endPoint x: 721, endPoint y: 667, distance: 436.2
click at [1447, 415] on img at bounding box center [1460, 406] width 63 height 34
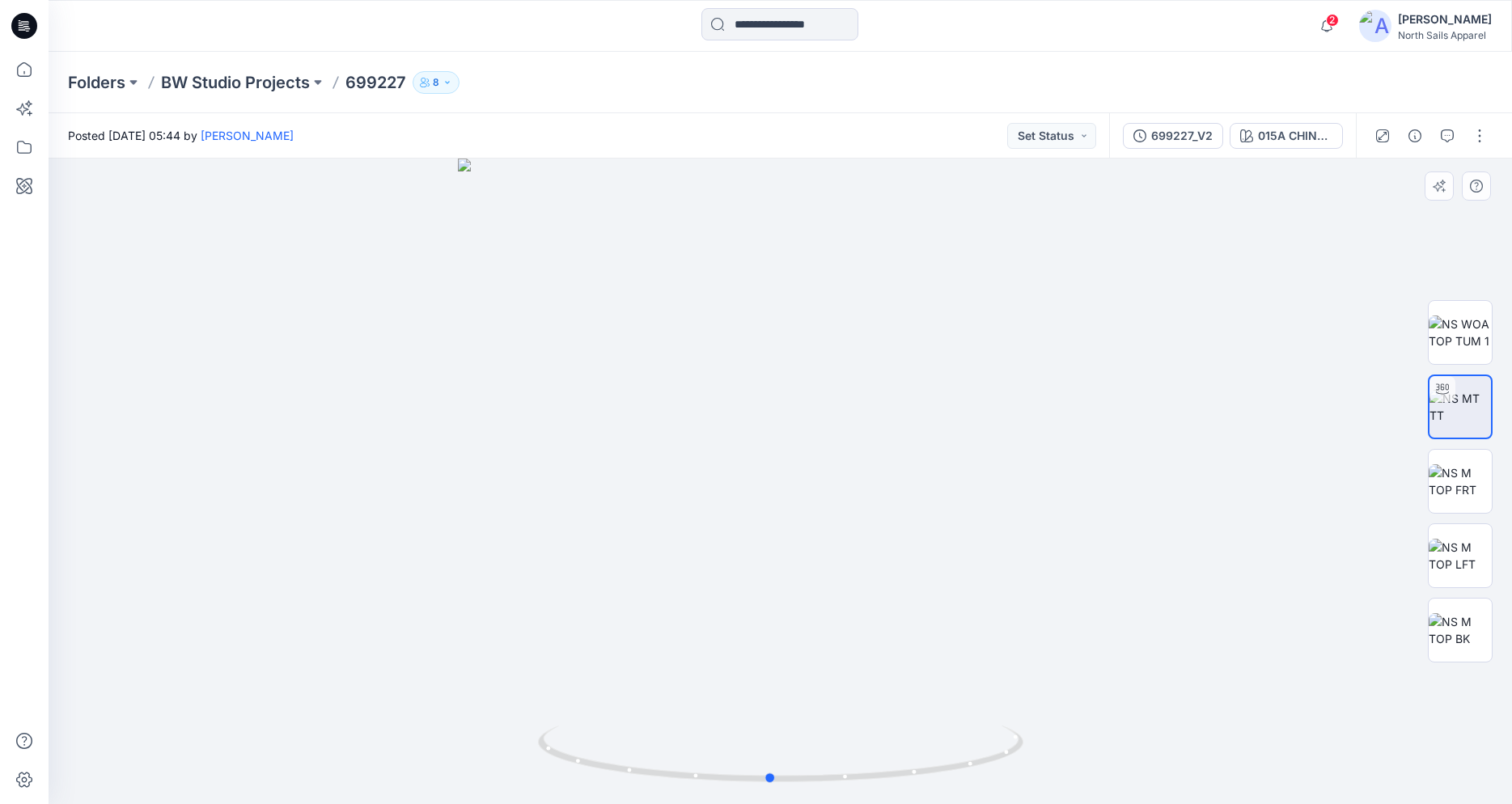
drag, startPoint x: 906, startPoint y: 777, endPoint x: 895, endPoint y: 791, distance: 17.8
click at [895, 764] on div at bounding box center [780, 481] width 1464 height 646
drag, startPoint x: 876, startPoint y: 779, endPoint x: 667, endPoint y: 739, distance: 212.8
click at [670, 738] on icon at bounding box center [783, 756] width 489 height 61
drag, startPoint x: 509, startPoint y: 496, endPoint x: 476, endPoint y: 446, distance: 59.9
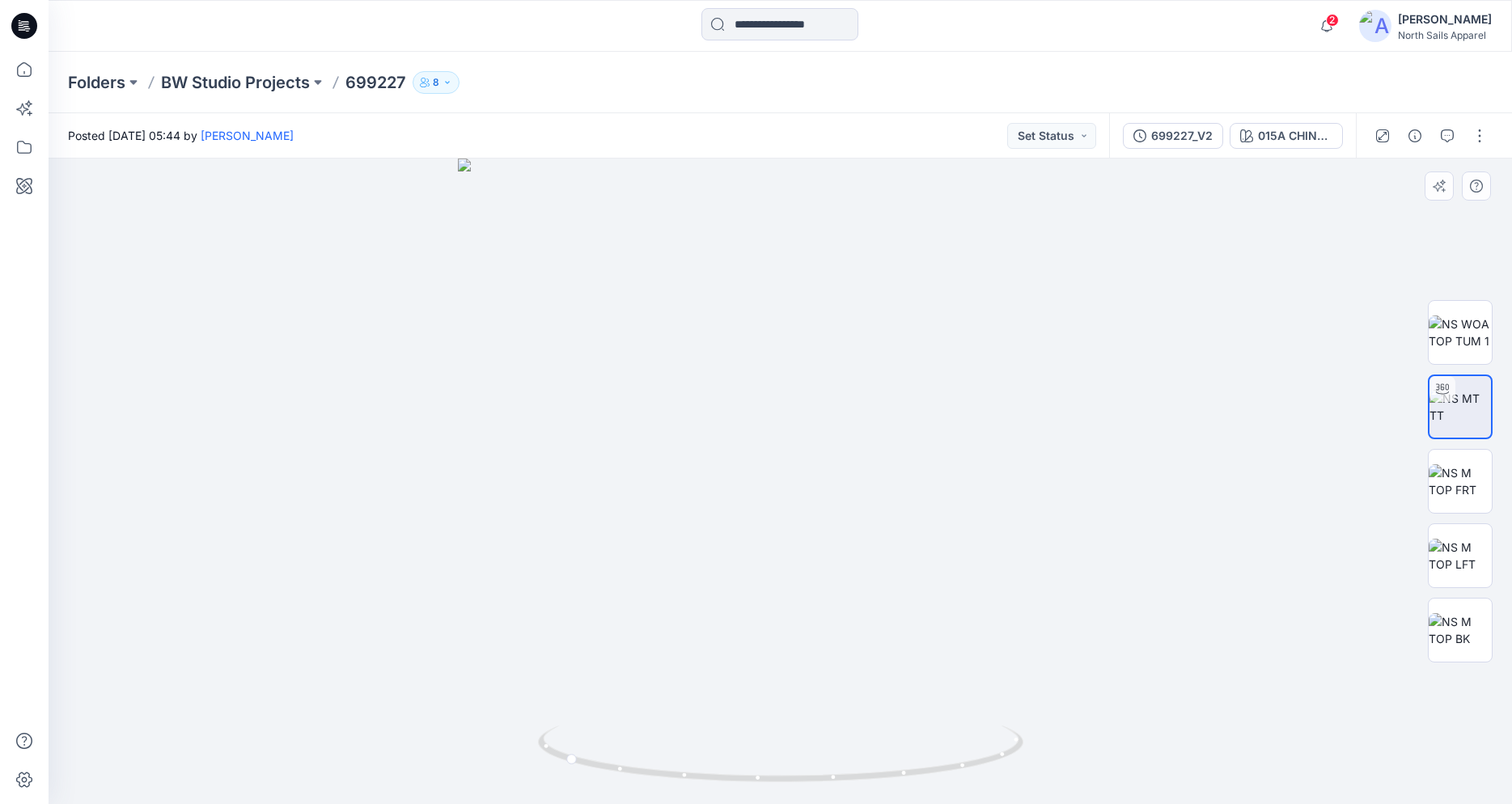
click at [509, 496] on div at bounding box center [780, 481] width 1464 height 646
click at [22, 30] on icon at bounding box center [22, 29] width 8 height 1
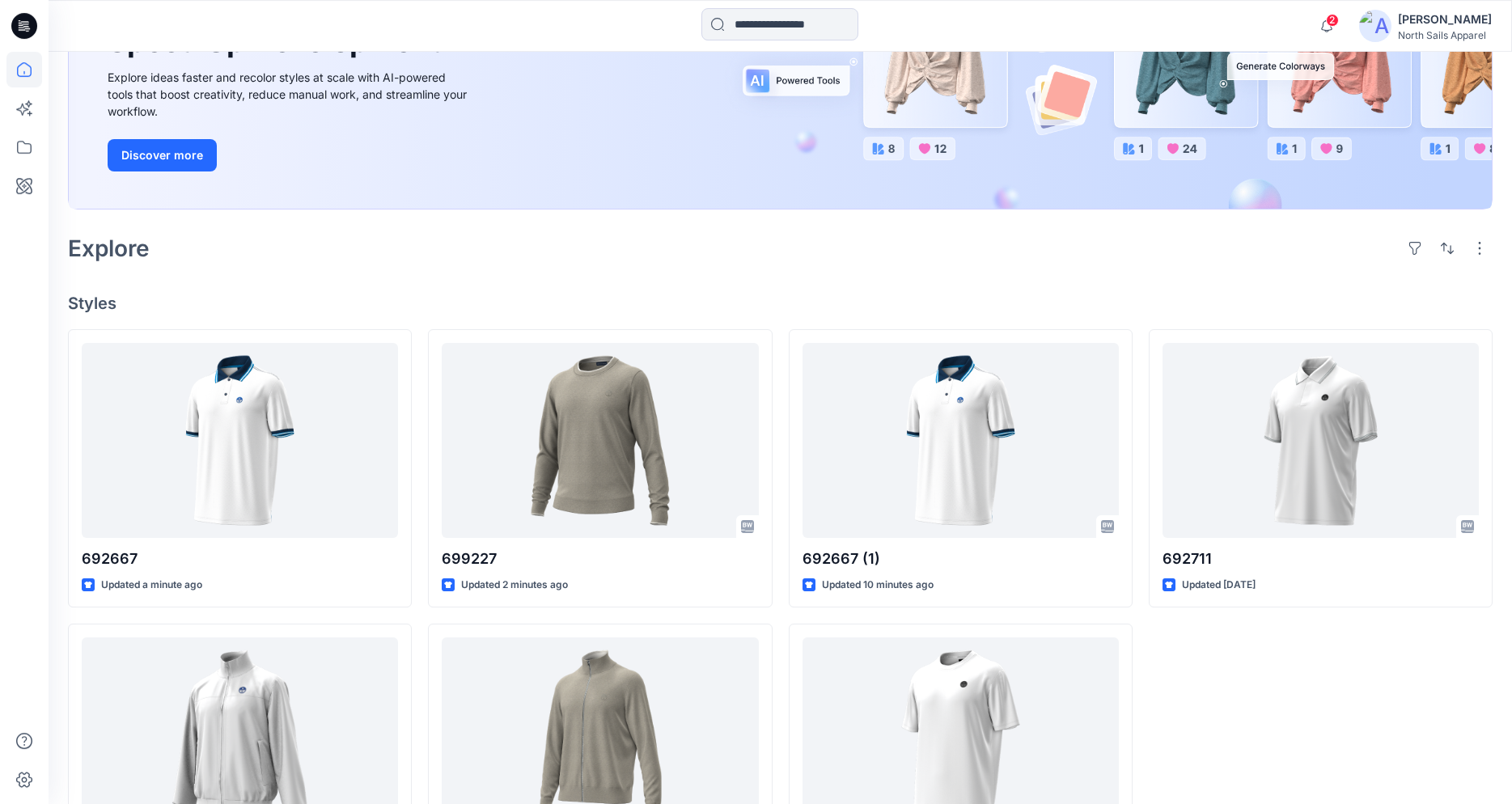
scroll to position [291, 0]
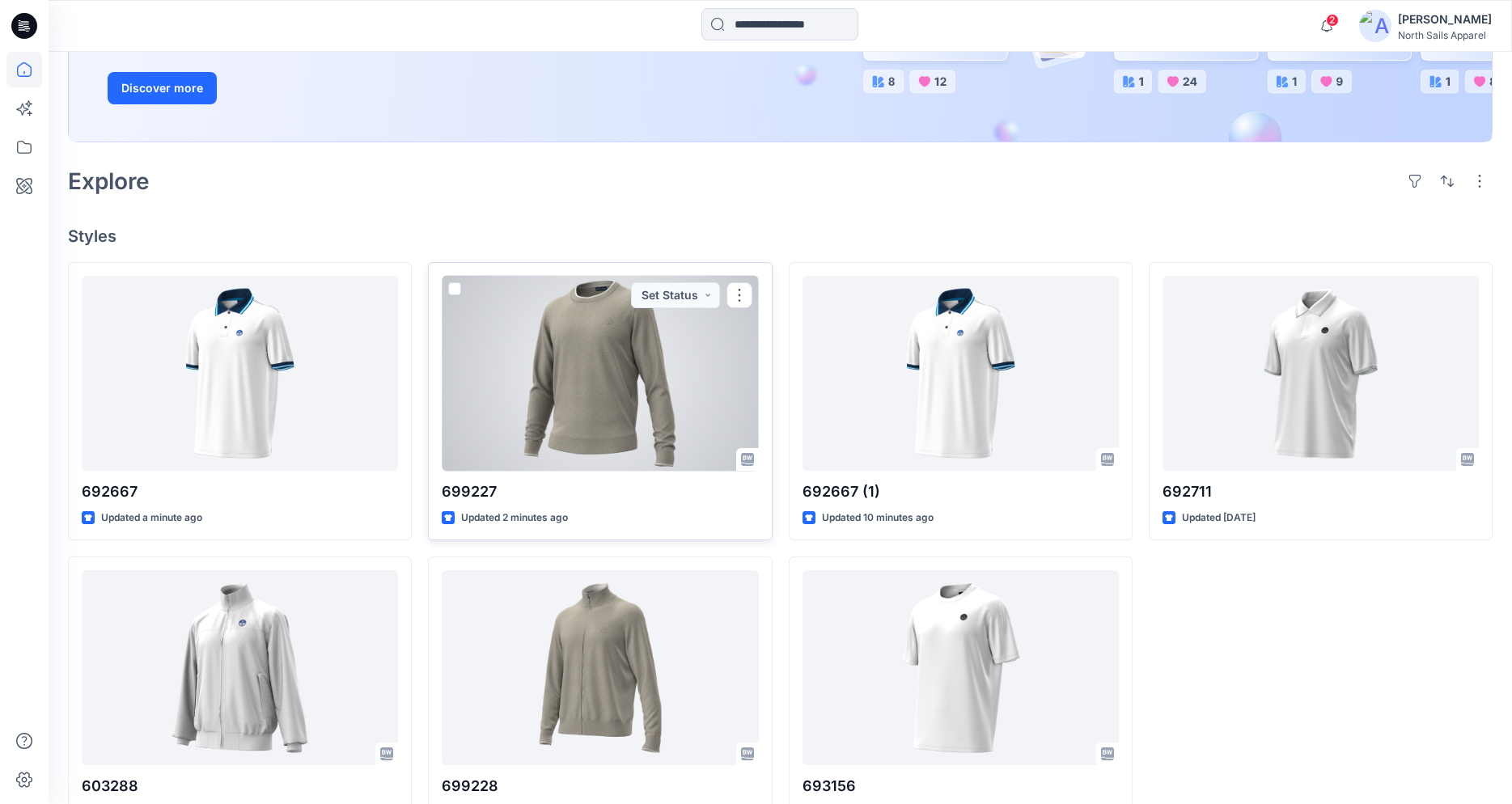
click at [578, 365] on div at bounding box center [599, 373] width 316 height 195
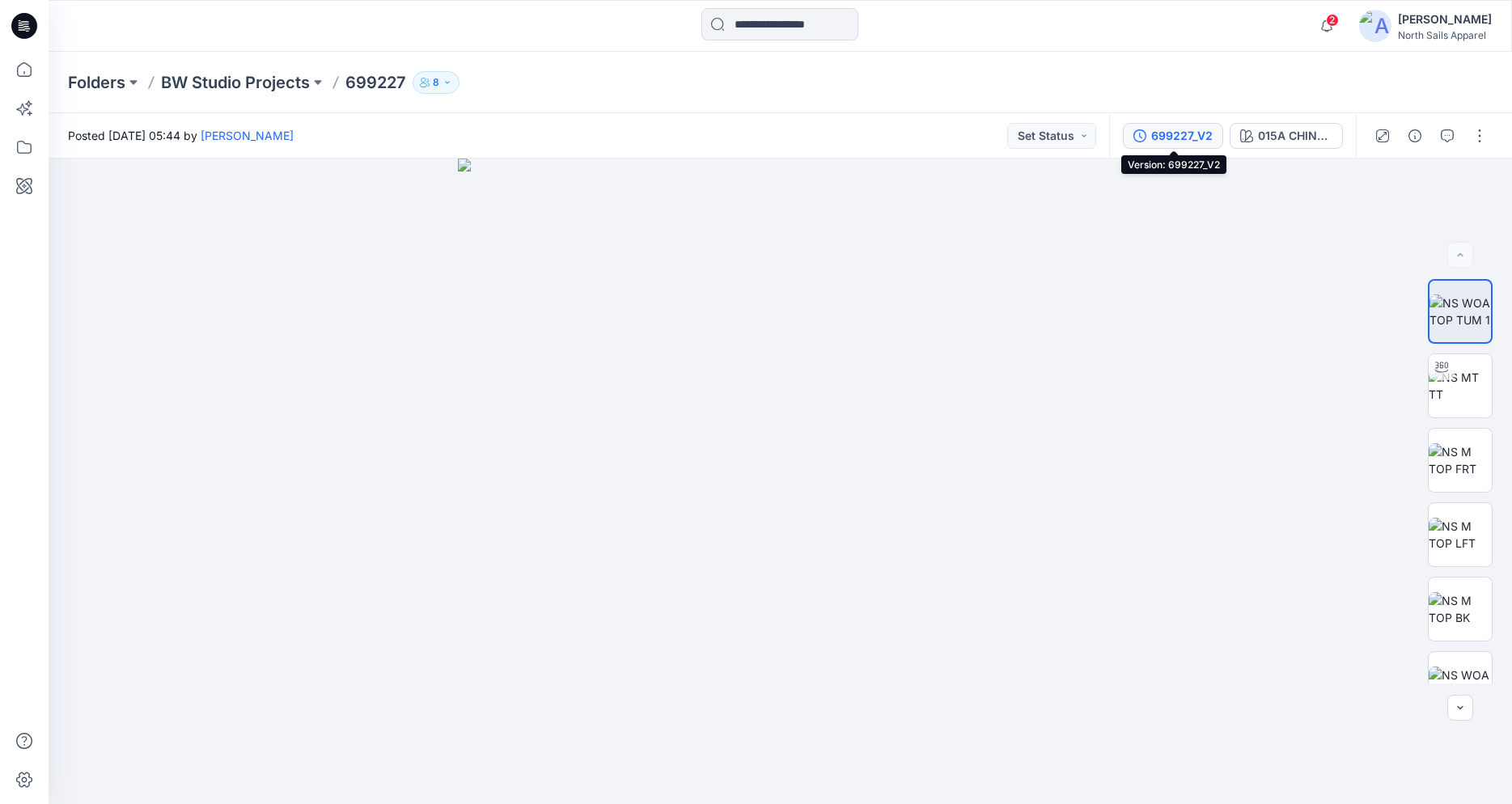
click at [1201, 140] on div "699227_V2" at bounding box center [1182, 135] width 62 height 17
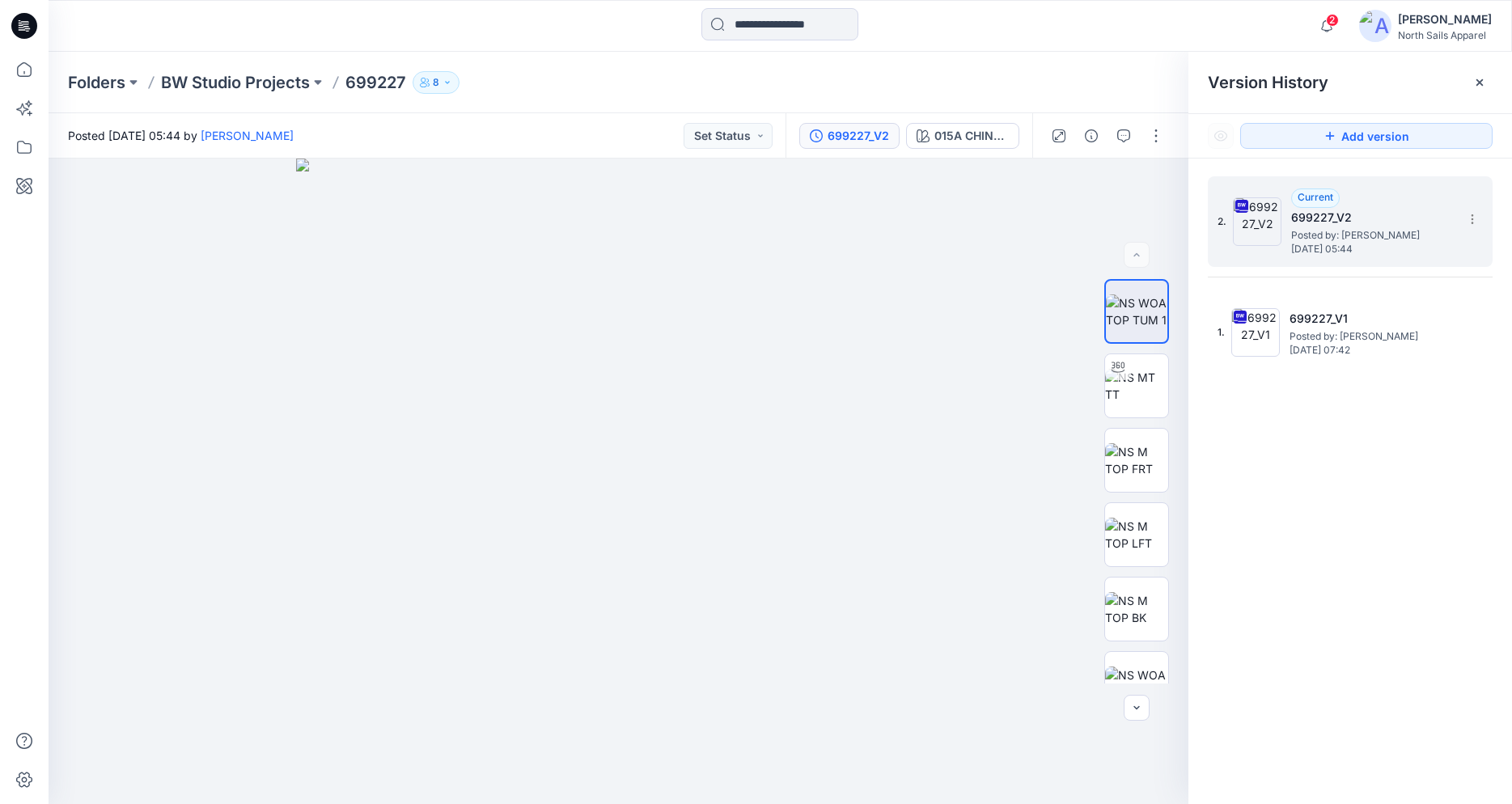
click at [1381, 235] on span "Posted by: Kapila Kothalawala" at bounding box center [1372, 235] width 161 height 16
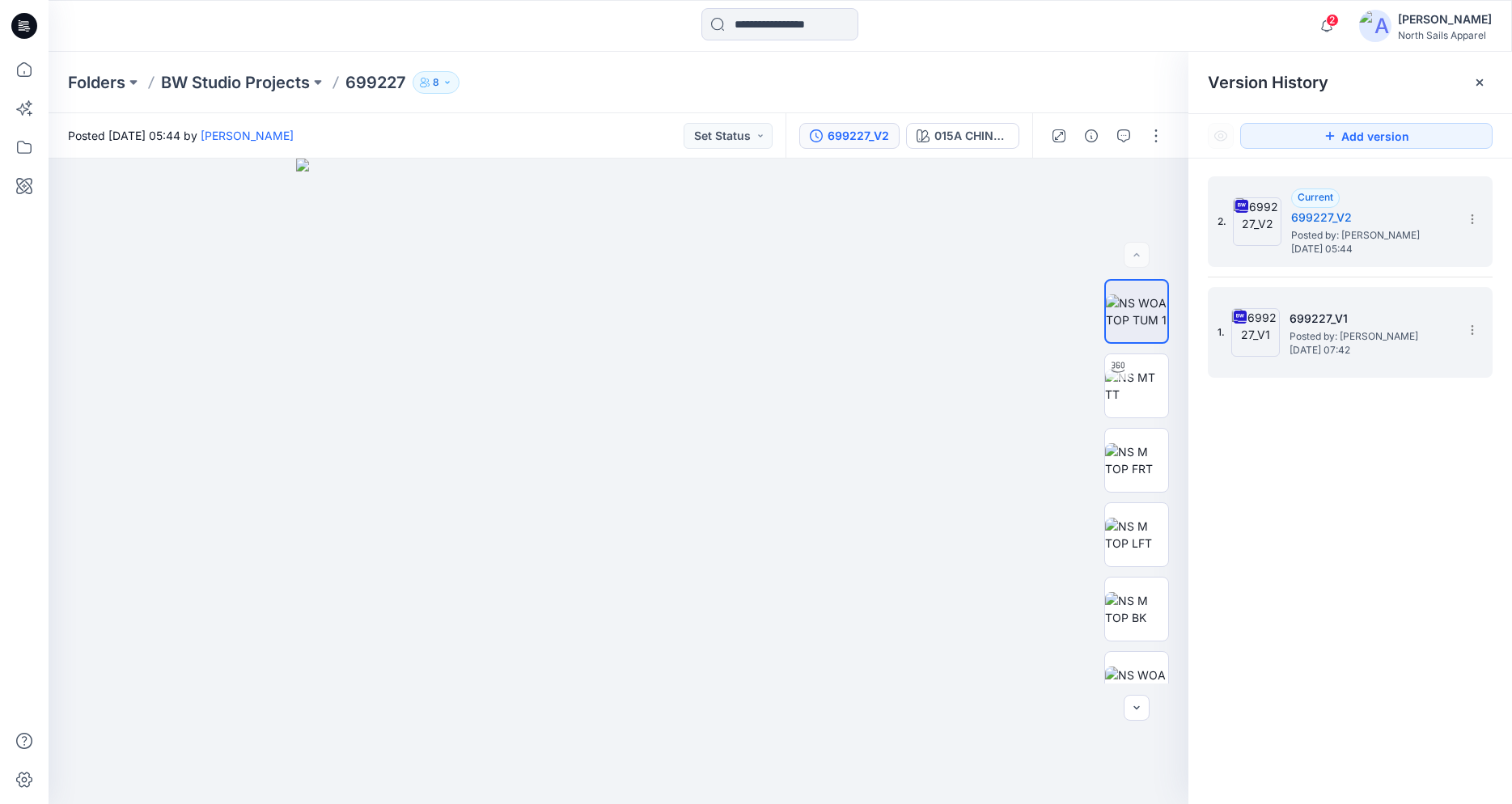
click at [1356, 349] on span "Wednesday, September 17, 2025 07:42" at bounding box center [1370, 351] width 161 height 12
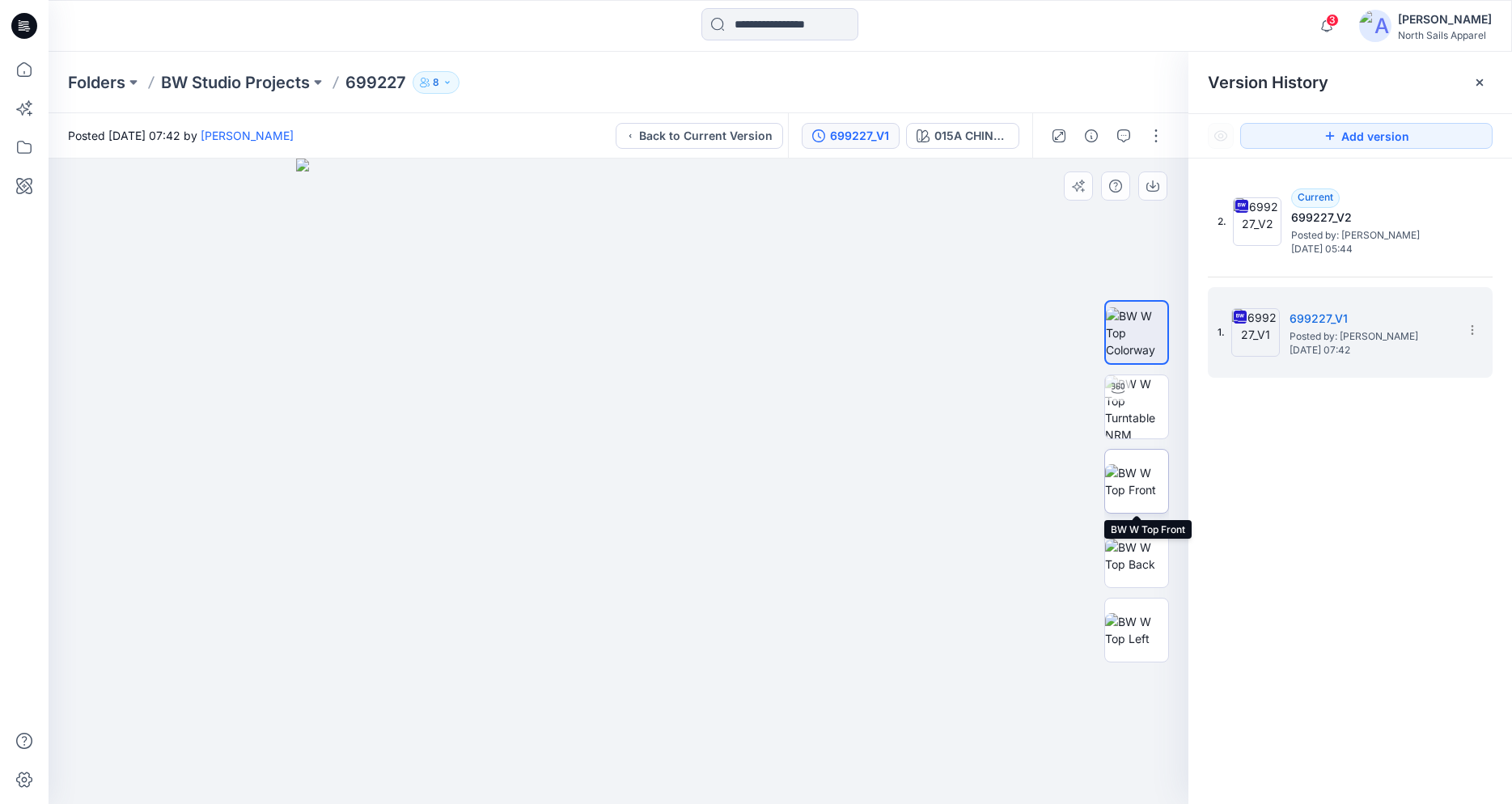
click at [1139, 478] on img at bounding box center [1136, 480] width 63 height 34
drag, startPoint x: 657, startPoint y: 301, endPoint x: 538, endPoint y: 685, distance: 402.0
drag, startPoint x: 777, startPoint y: 421, endPoint x: 631, endPoint y: 775, distance: 382.9
drag, startPoint x: 706, startPoint y: 479, endPoint x: 702, endPoint y: 514, distance: 35.2
drag, startPoint x: 664, startPoint y: 472, endPoint x: 654, endPoint y: 491, distance: 21.5
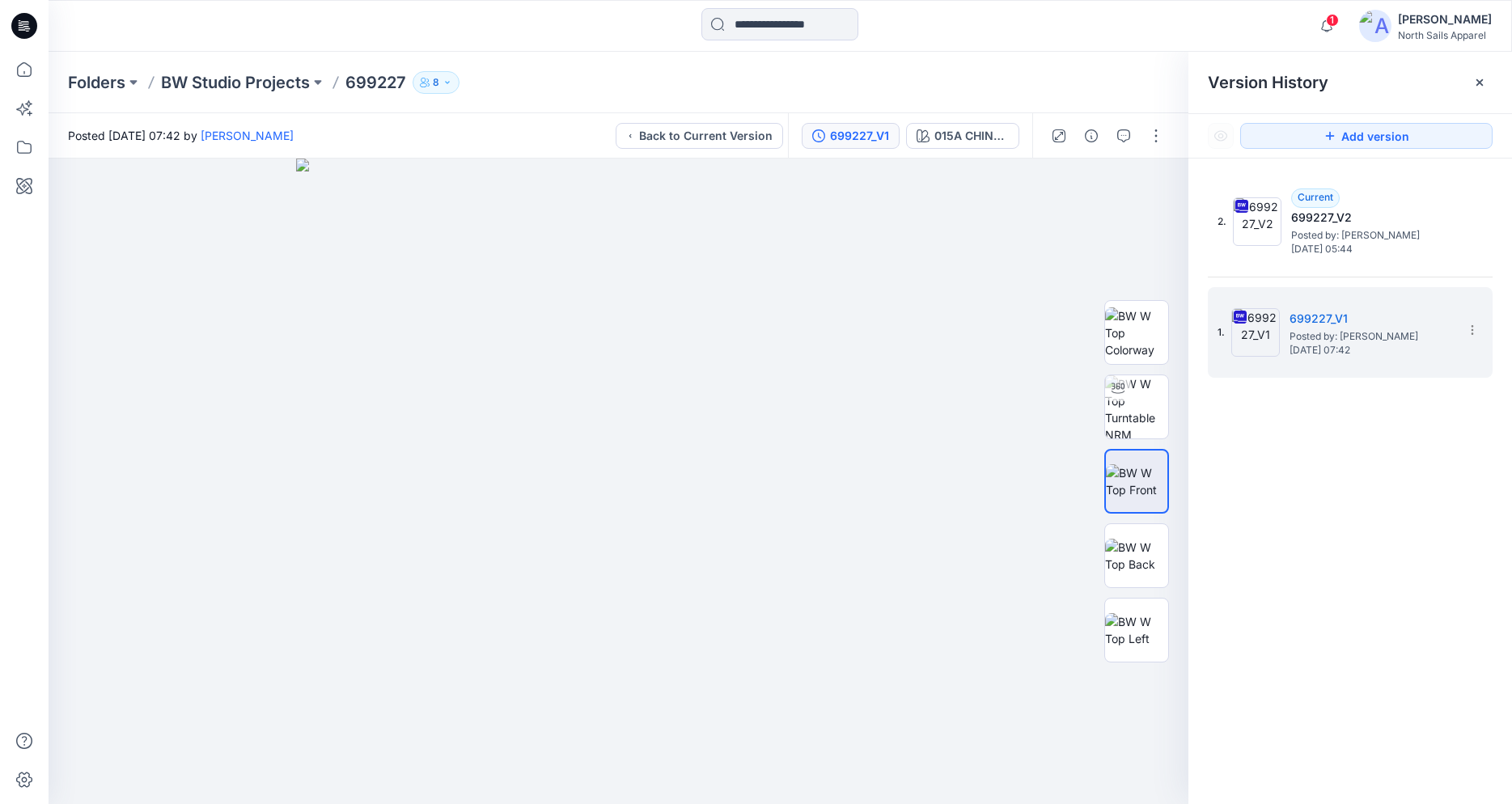
click at [30, 35] on icon at bounding box center [24, 25] width 26 height 26
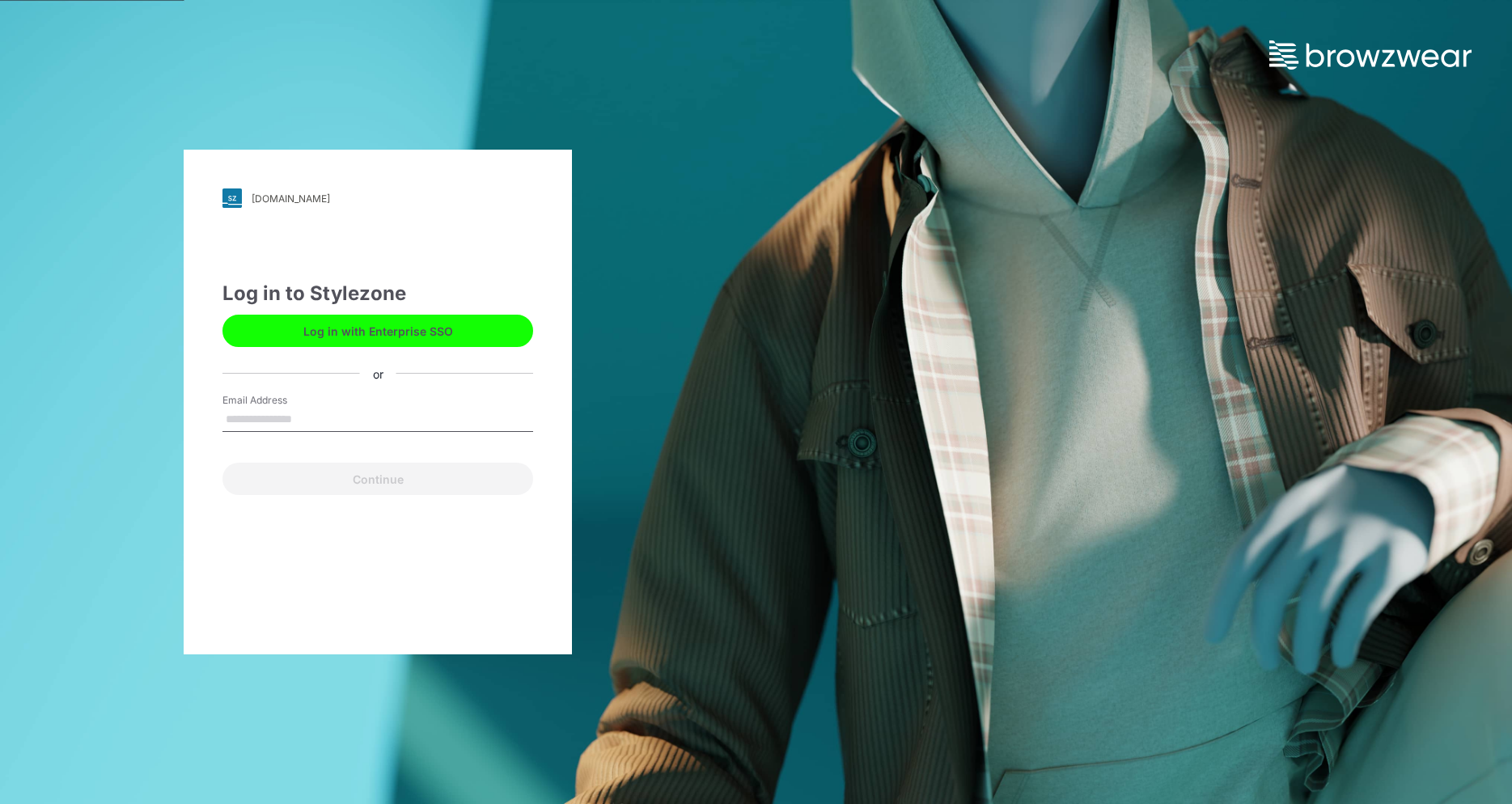
click at [305, 415] on input "Email Address" at bounding box center [377, 419] width 310 height 24
click at [258, 420] on input "**********" at bounding box center [377, 419] width 310 height 24
type input "**********"
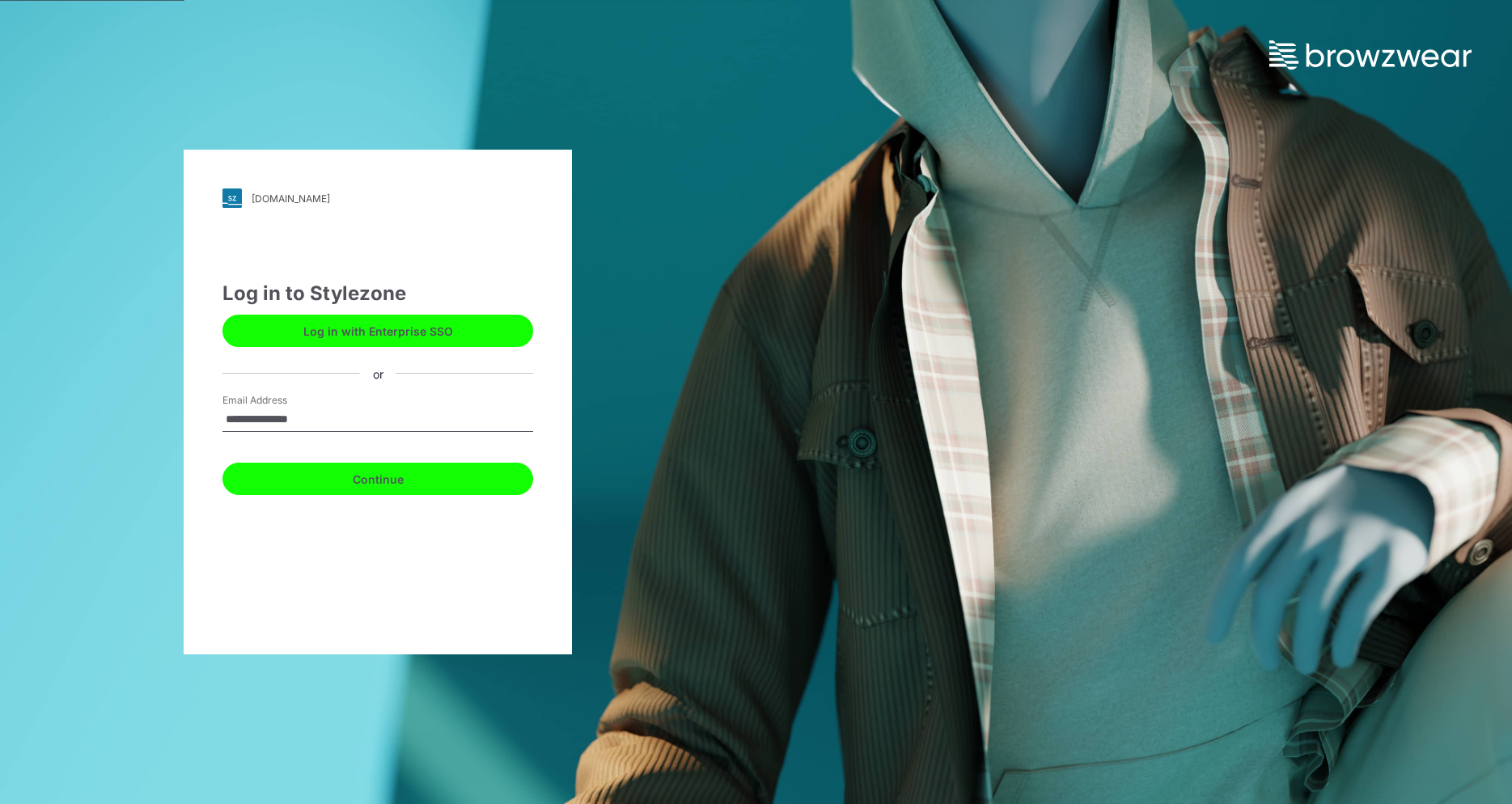
click at [309, 478] on button "Continue" at bounding box center [377, 478] width 310 height 32
click at [330, 475] on button "Continue" at bounding box center [377, 478] width 310 height 32
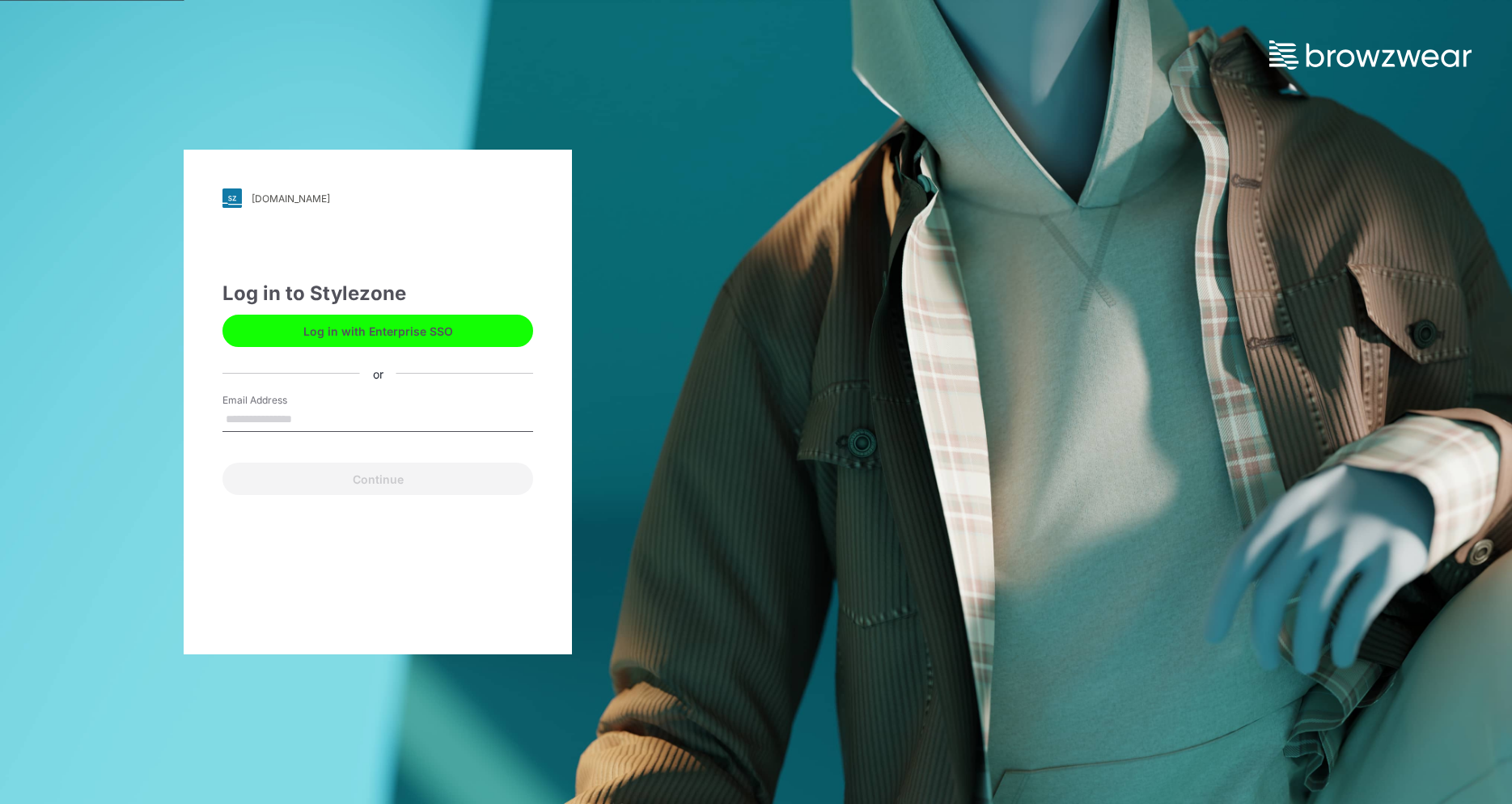
click at [306, 419] on input "Email Address" at bounding box center [377, 419] width 310 height 24
type input "**********"
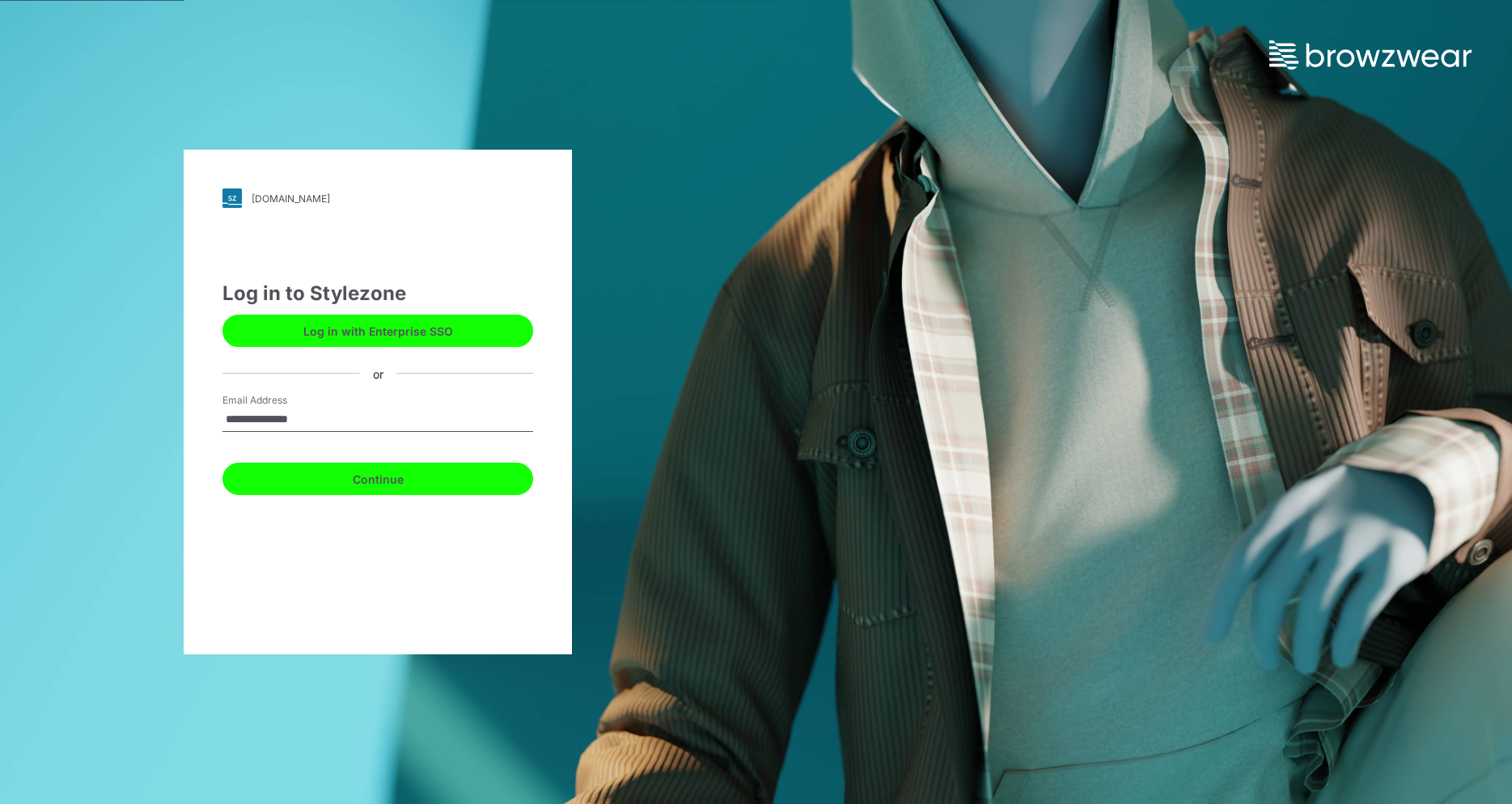
click at [280, 477] on button "Continue" at bounding box center [377, 478] width 310 height 32
